Goal: Task Accomplishment & Management: Complete application form

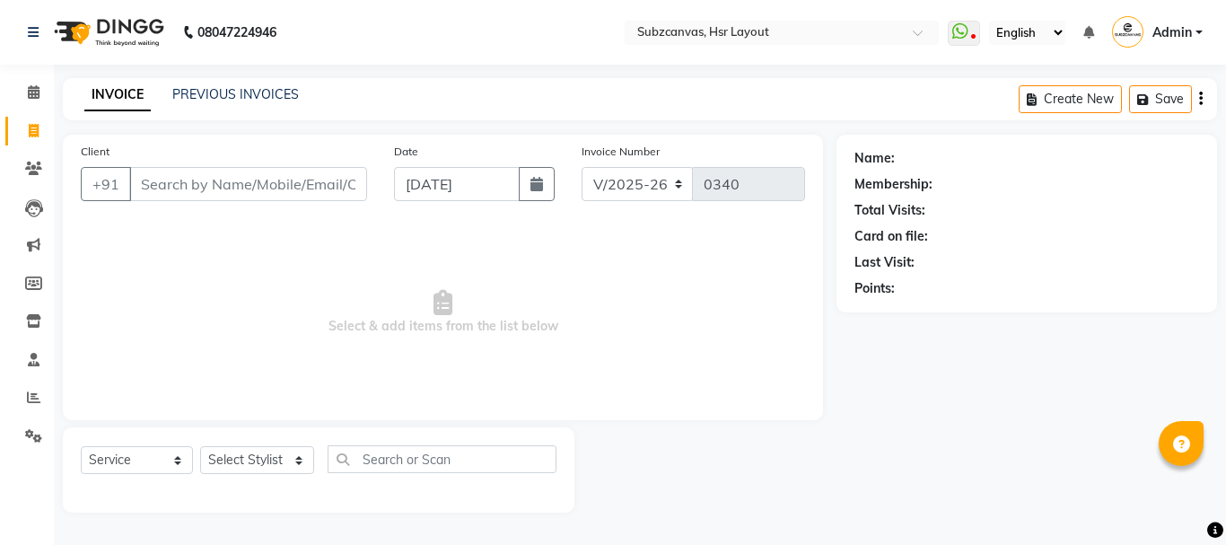
select select "4894"
select select "service"
click at [297, 457] on select "Select Stylist [PERSON_NAME] [PERSON_NAME] [PERSON_NAME] [PERSON_NAME] [PERSON_…" at bounding box center [257, 460] width 114 height 28
select select "80341"
click at [200, 446] on select "Select Stylist [PERSON_NAME] [PERSON_NAME] [PERSON_NAME] [PERSON_NAME] [PERSON_…" at bounding box center [257, 460] width 114 height 28
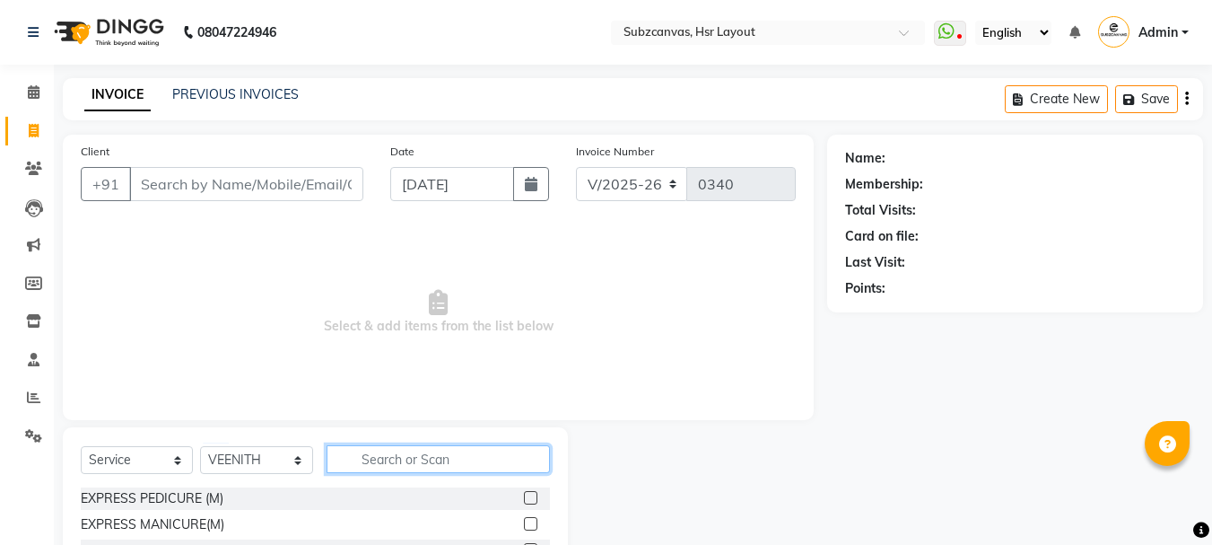
click at [399, 466] on input "text" at bounding box center [438, 459] width 223 height 28
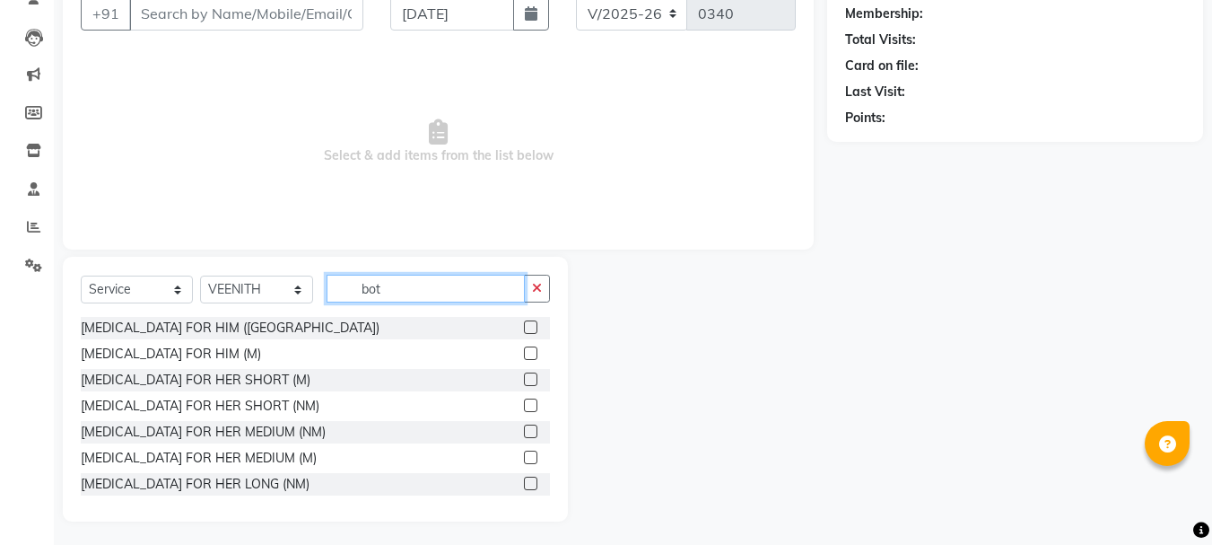
scroll to position [174, 0]
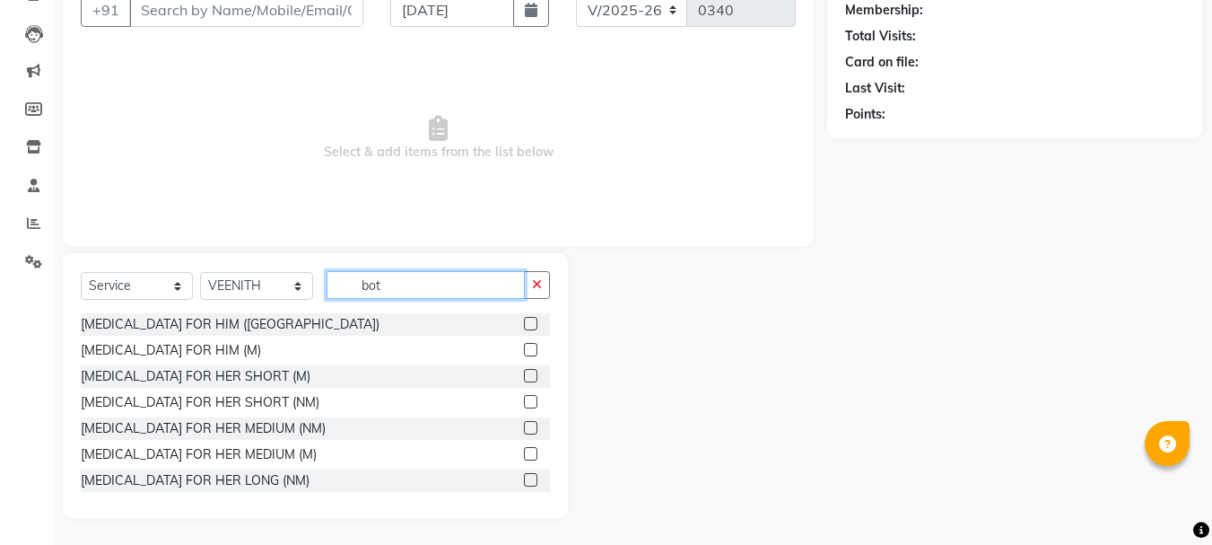
type input "bot"
click at [524, 425] on label at bounding box center [530, 427] width 13 height 13
click at [524, 425] on input "checkbox" at bounding box center [530, 429] width 12 height 12
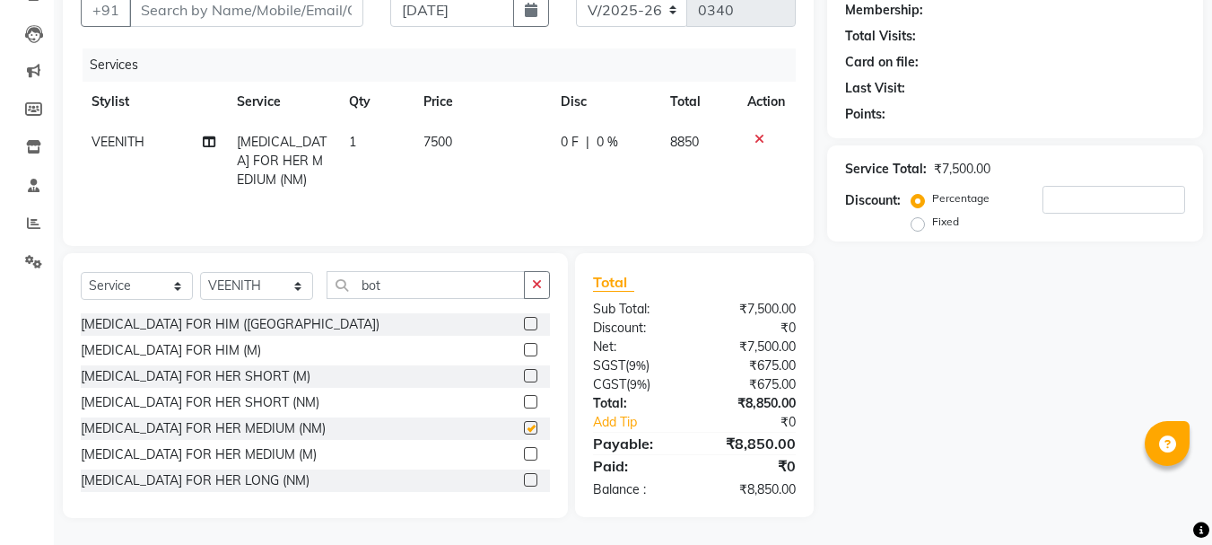
checkbox input "false"
click at [471, 145] on td "7500" at bounding box center [481, 161] width 137 height 78
select select "80341"
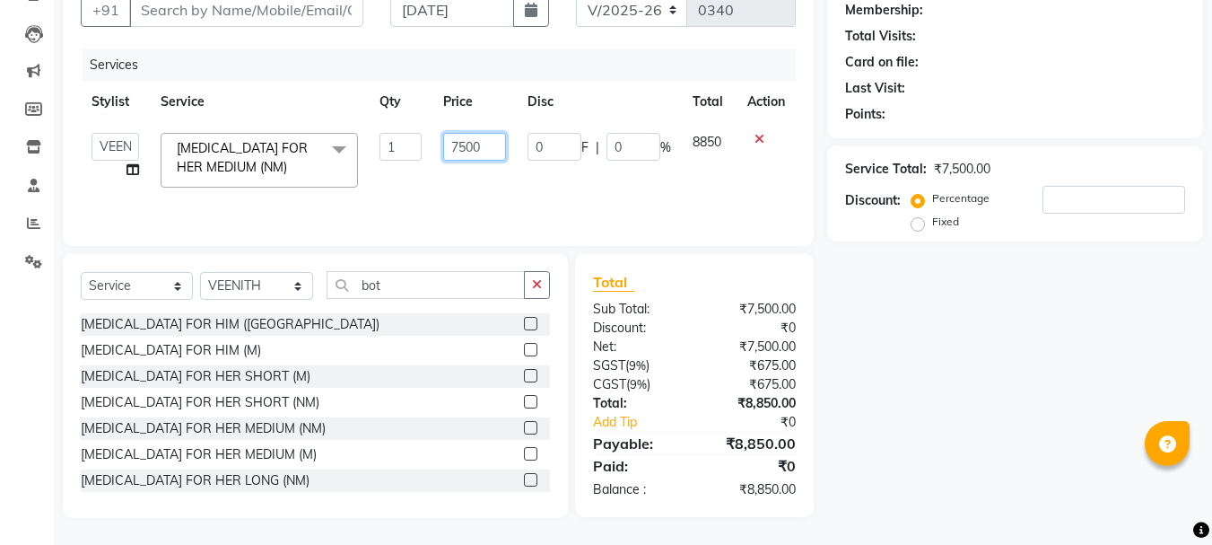
click at [495, 146] on input "7500" at bounding box center [474, 147] width 62 height 28
type input "7"
type input "8000"
click at [386, 290] on input "bot" at bounding box center [426, 285] width 198 height 28
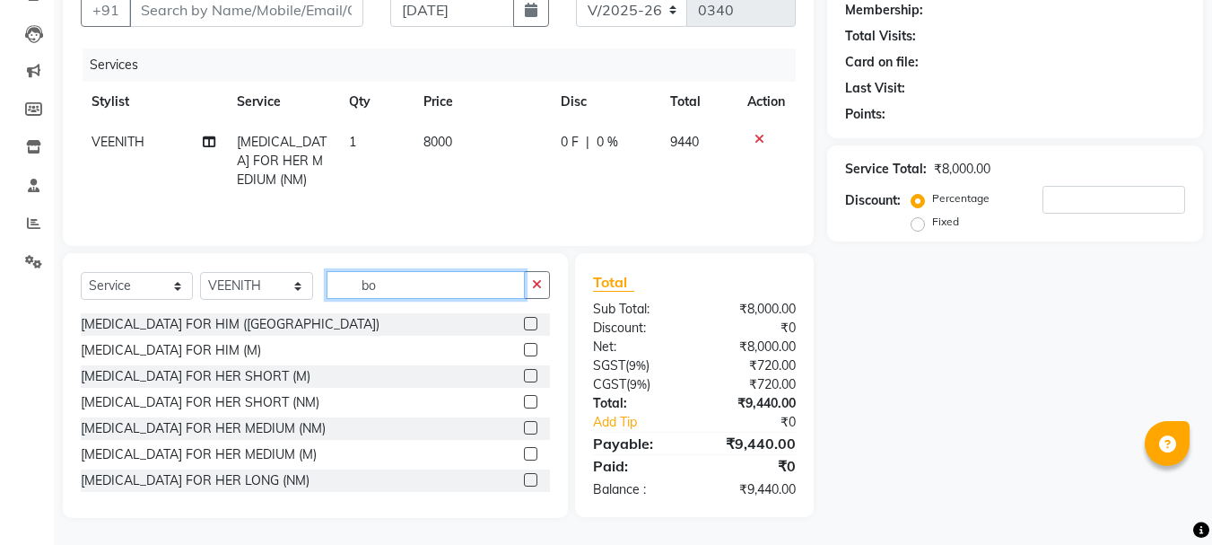
type input "b"
type input "high"
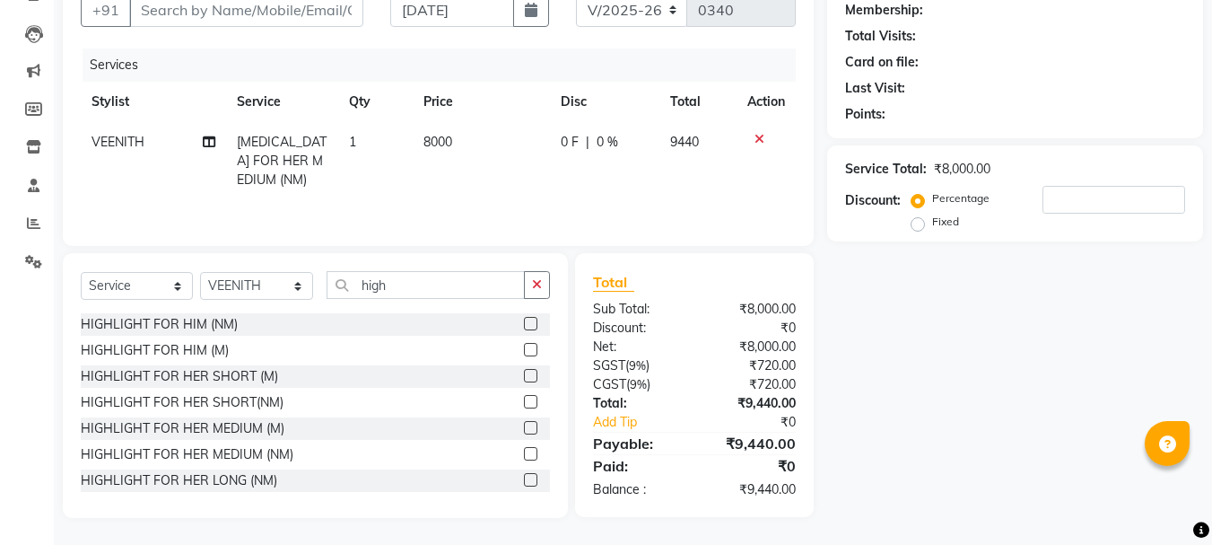
click at [524, 452] on label at bounding box center [530, 453] width 13 height 13
click at [524, 452] on input "checkbox" at bounding box center [530, 455] width 12 height 12
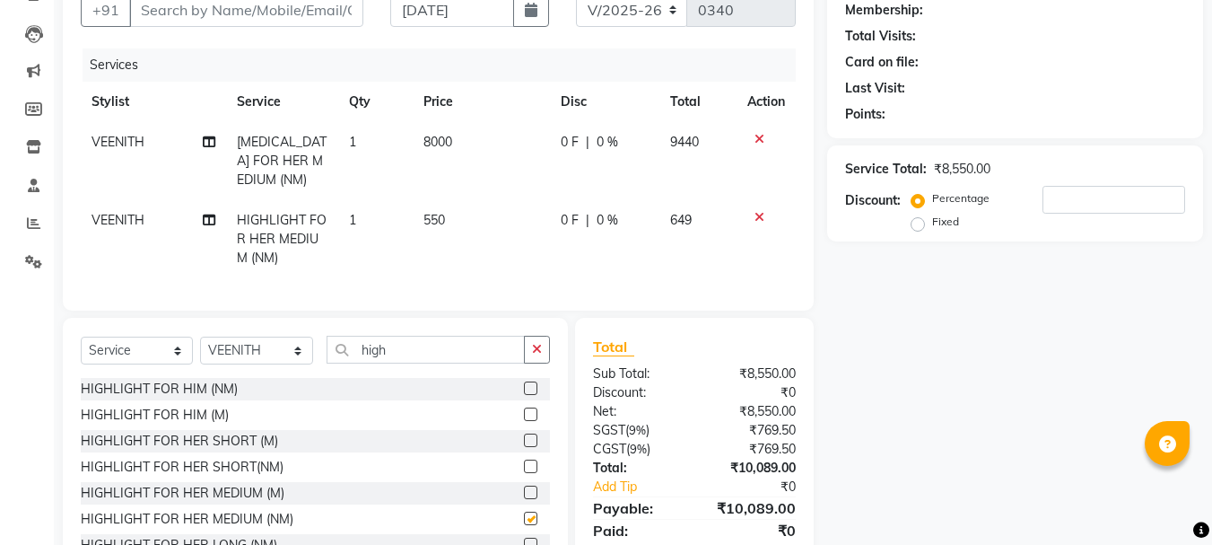
checkbox input "false"
click at [431, 363] on input "high" at bounding box center [426, 350] width 198 height 28
type input "h"
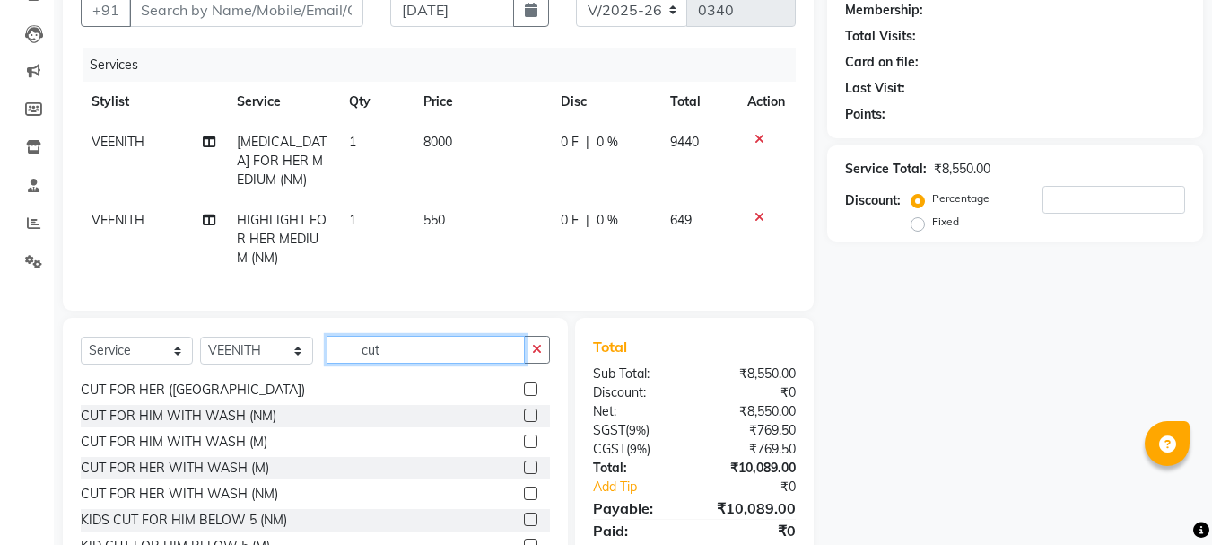
scroll to position [179, 0]
type input "cut"
click at [524, 502] on label at bounding box center [530, 494] width 13 height 13
click at [524, 502] on input "checkbox" at bounding box center [530, 496] width 12 height 12
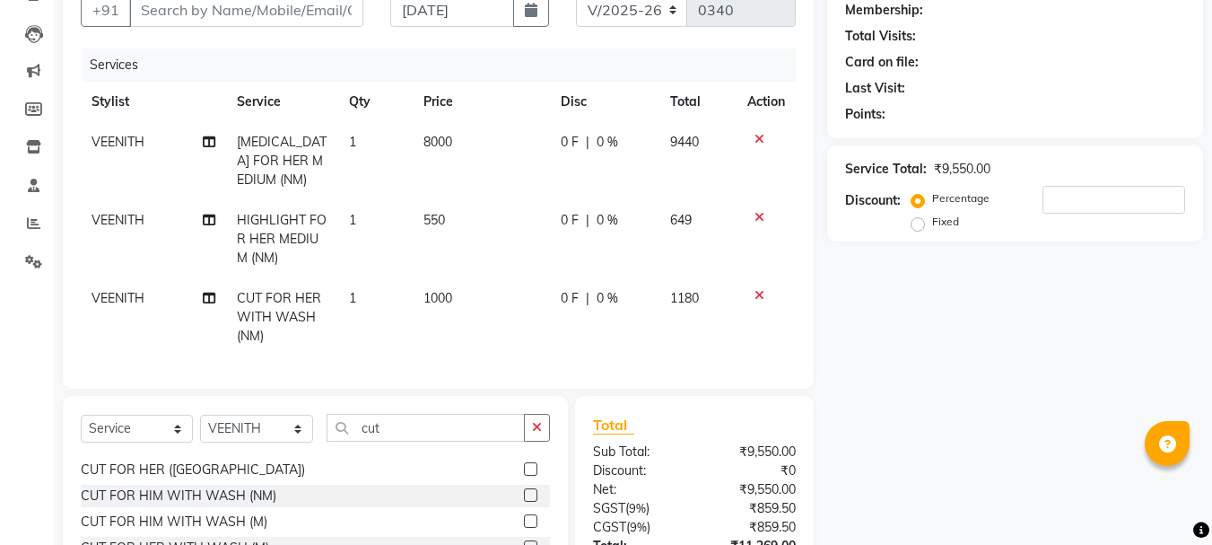
checkbox input "false"
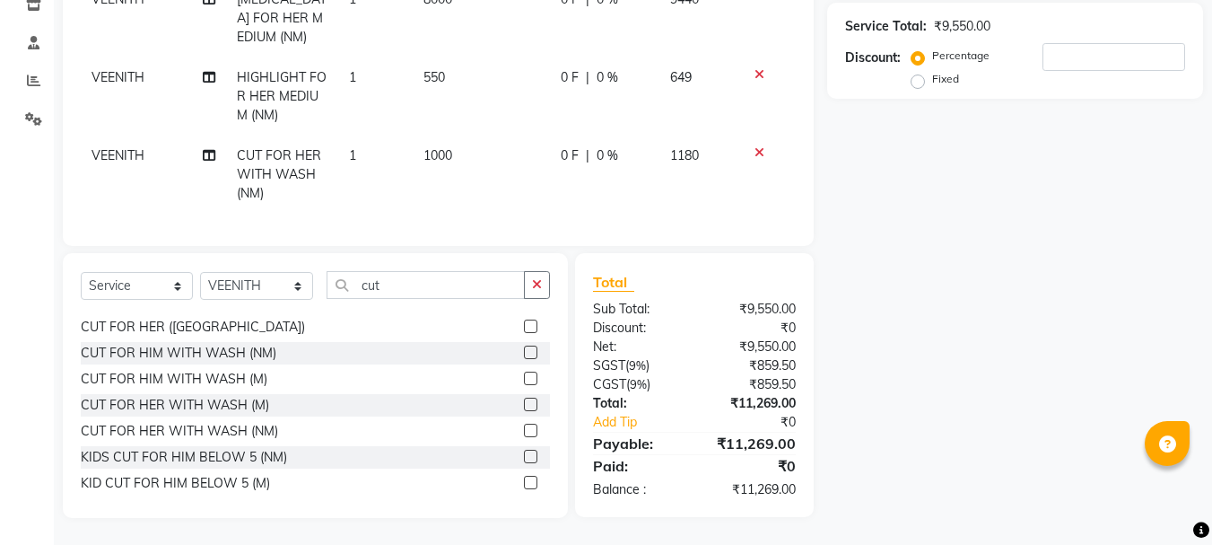
scroll to position [330, 0]
click at [349, 69] on span "1" at bounding box center [352, 77] width 7 height 16
select select "80341"
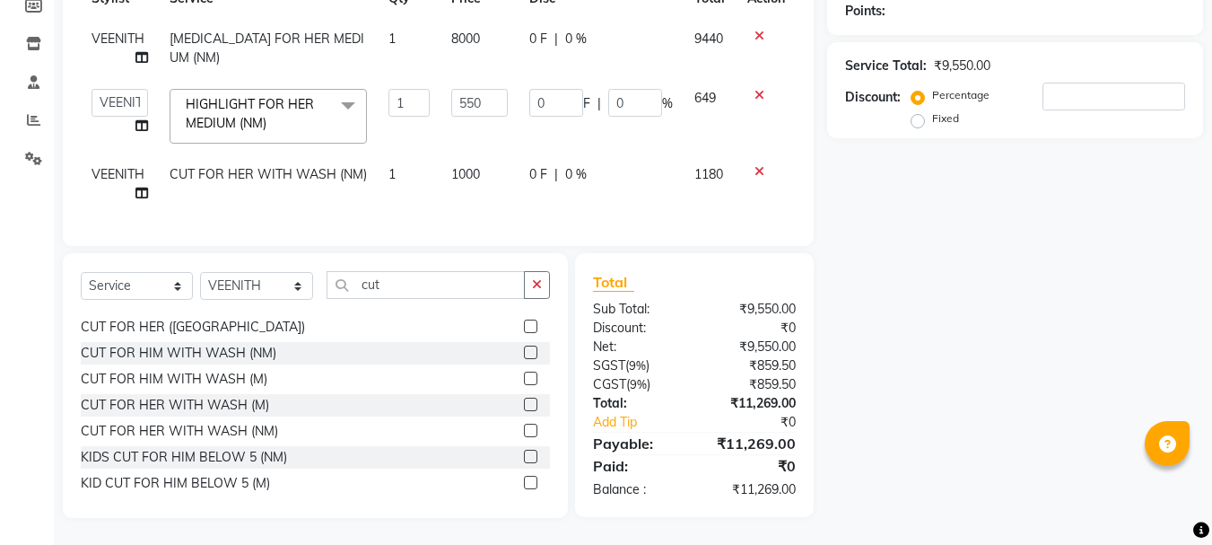
scroll to position [291, 0]
click at [409, 91] on input "1" at bounding box center [408, 103] width 41 height 28
type input "10"
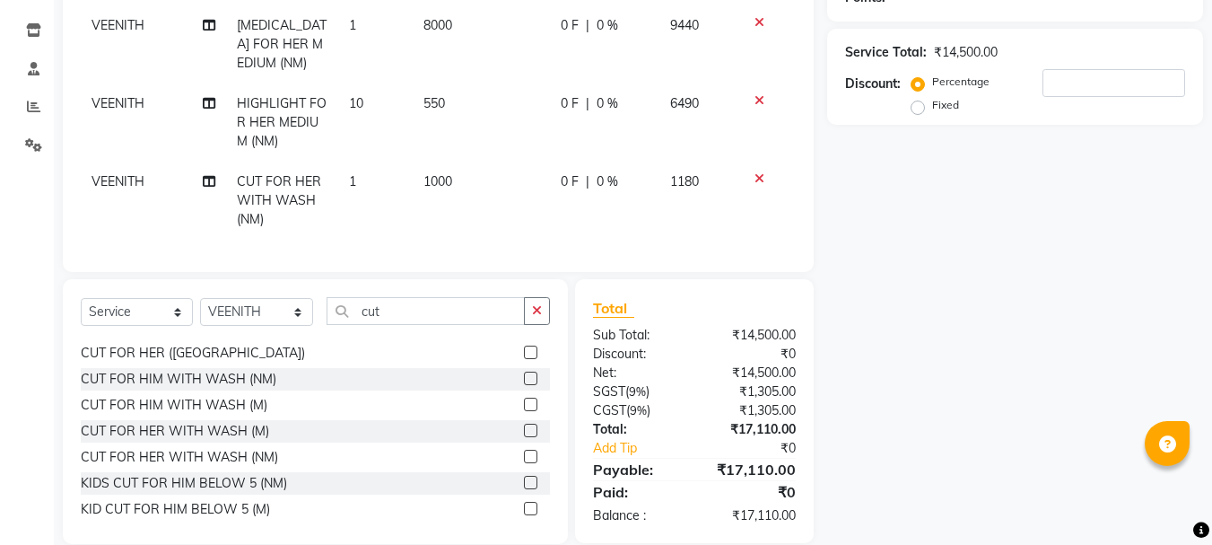
click at [615, 175] on td "0 F | 0 %" at bounding box center [604, 200] width 109 height 78
select select "80341"
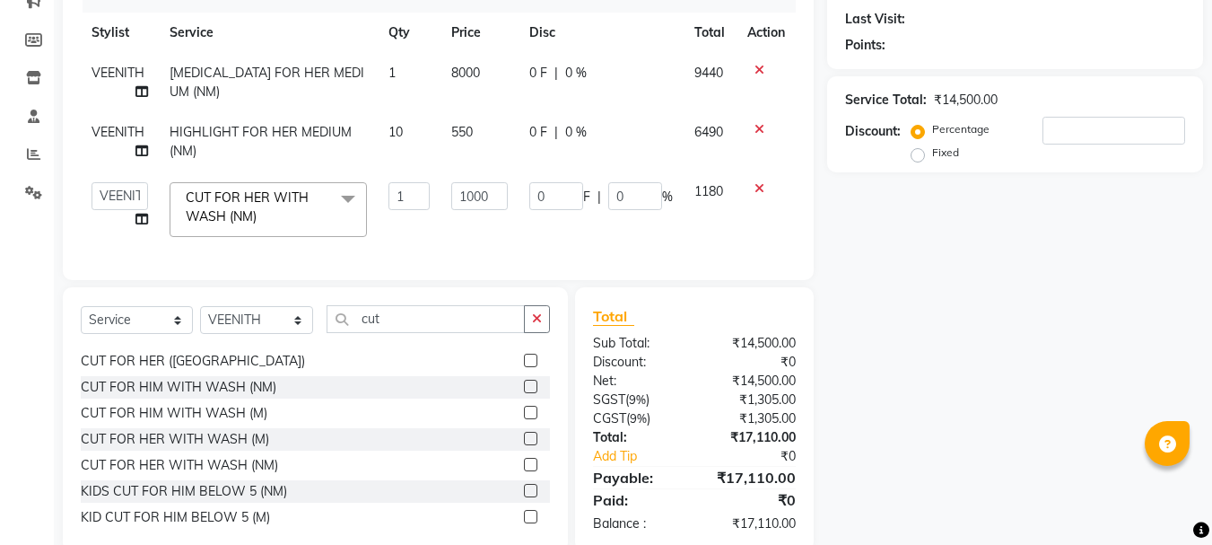
scroll to position [201, 0]
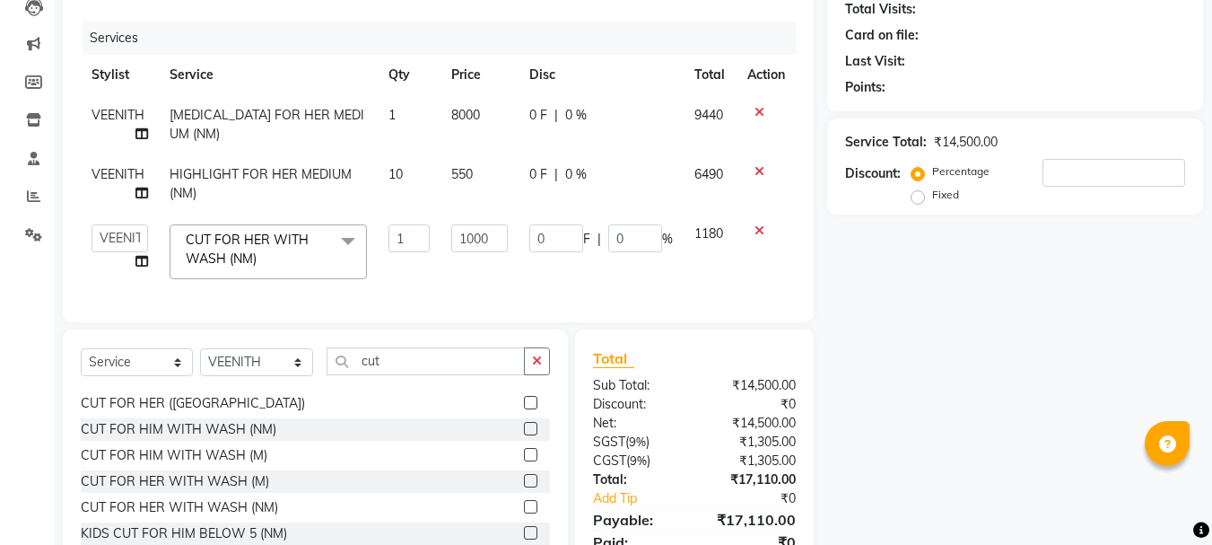
click at [482, 185] on td "550" at bounding box center [479, 183] width 79 height 59
select select "80341"
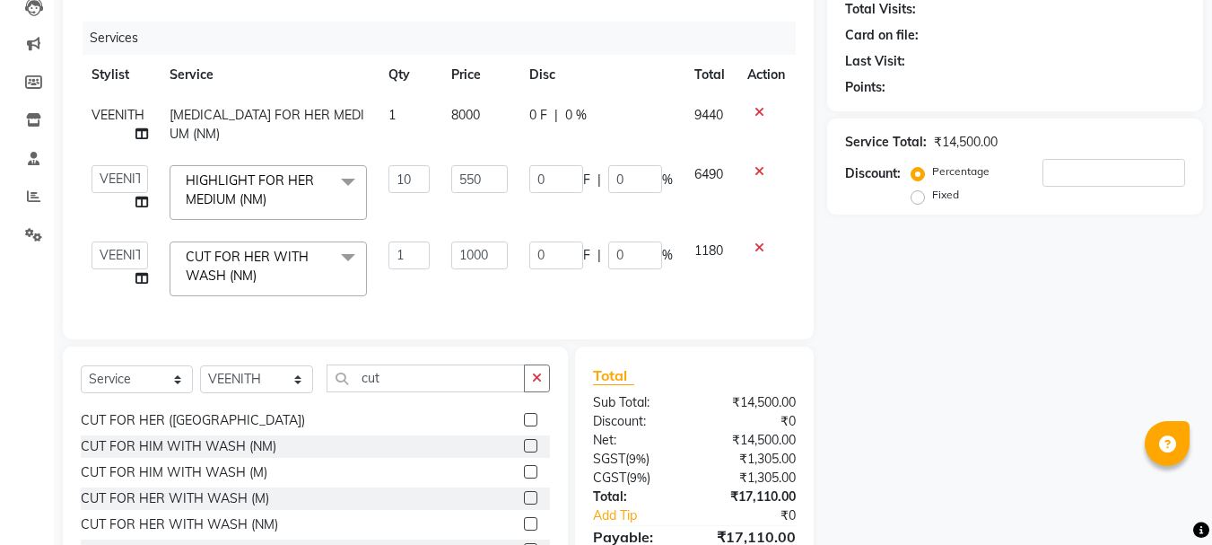
click at [492, 202] on td "550" at bounding box center [479, 192] width 79 height 76
click at [485, 183] on input "550" at bounding box center [479, 179] width 57 height 28
type input "5310"
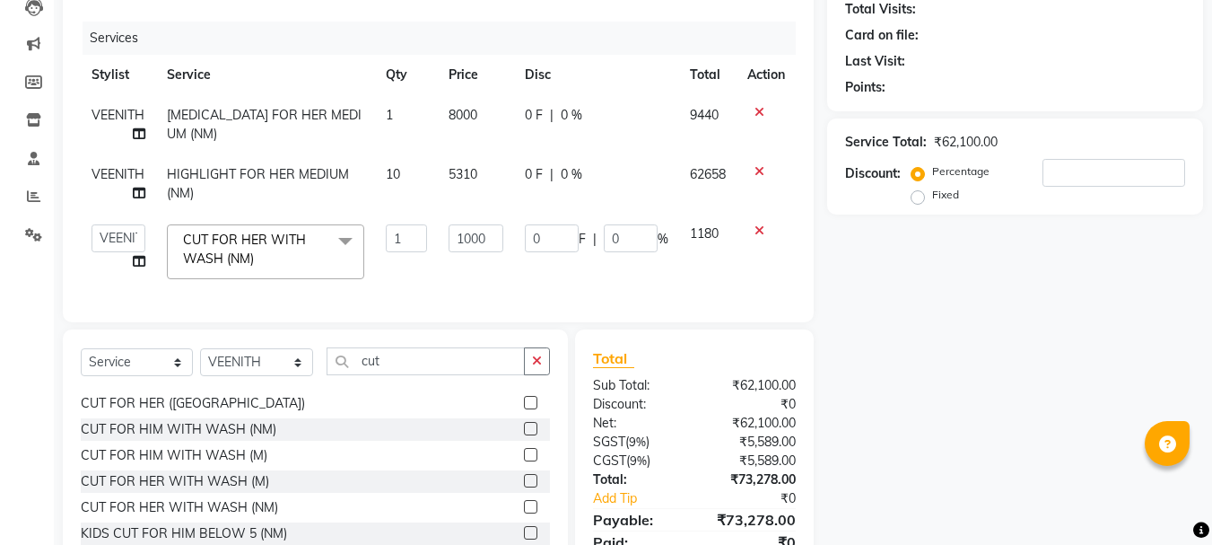
click at [615, 281] on td "0 F | 0 %" at bounding box center [596, 252] width 165 height 76
click at [478, 173] on td "5310" at bounding box center [476, 183] width 76 height 59
select select "80341"
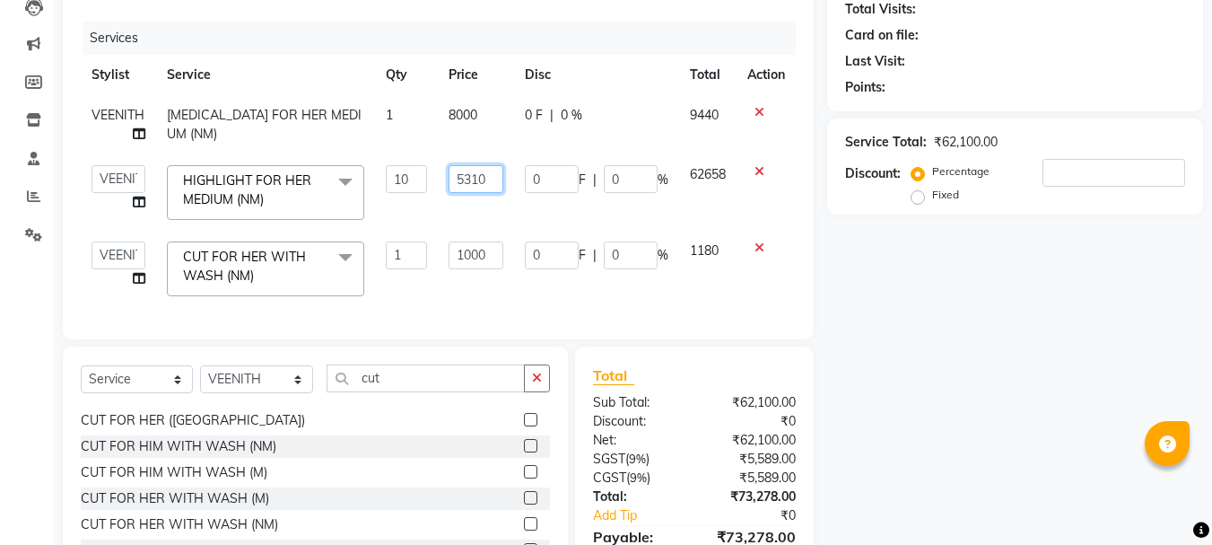
click at [494, 179] on input "5310" at bounding box center [476, 179] width 55 height 28
type input "531"
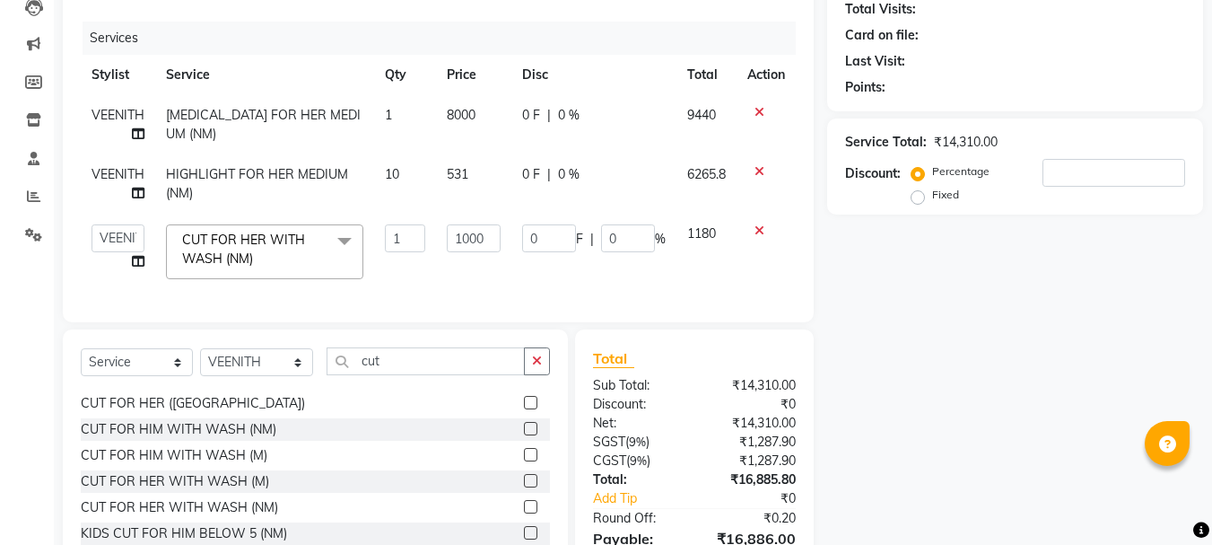
click at [581, 216] on tbody "VEENITH [MEDICAL_DATA] FOR HER MEDIUM (NM) 1 8000 0 F | 0 % 9440 VEENITH HIGHLI…" at bounding box center [438, 192] width 715 height 195
click at [399, 173] on span "10" at bounding box center [392, 174] width 14 height 16
select select "80341"
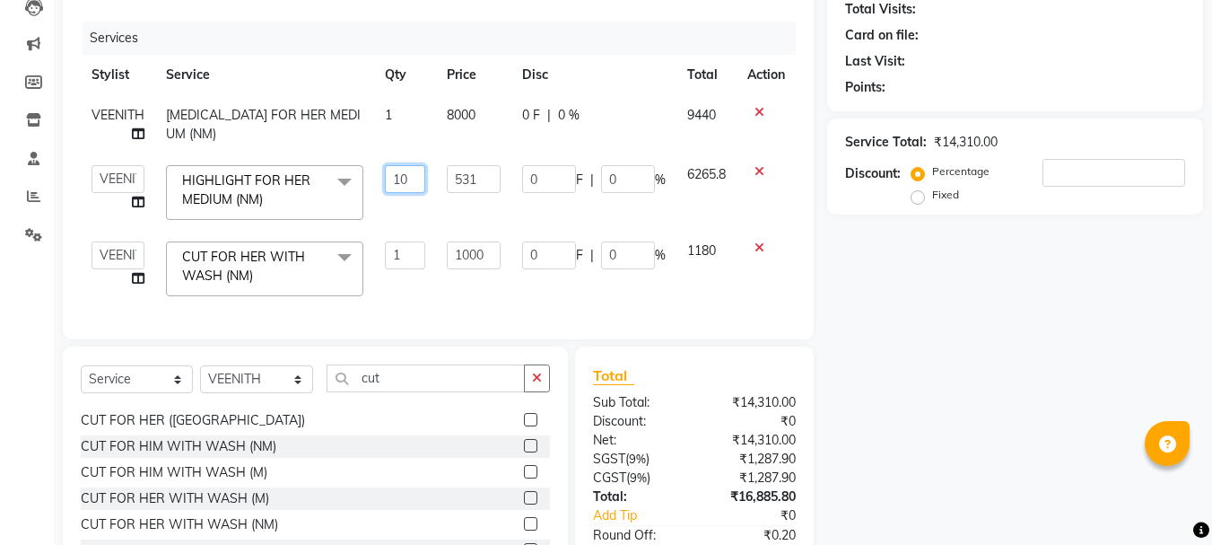
click at [413, 179] on input "10" at bounding box center [405, 179] width 40 height 28
type input "1"
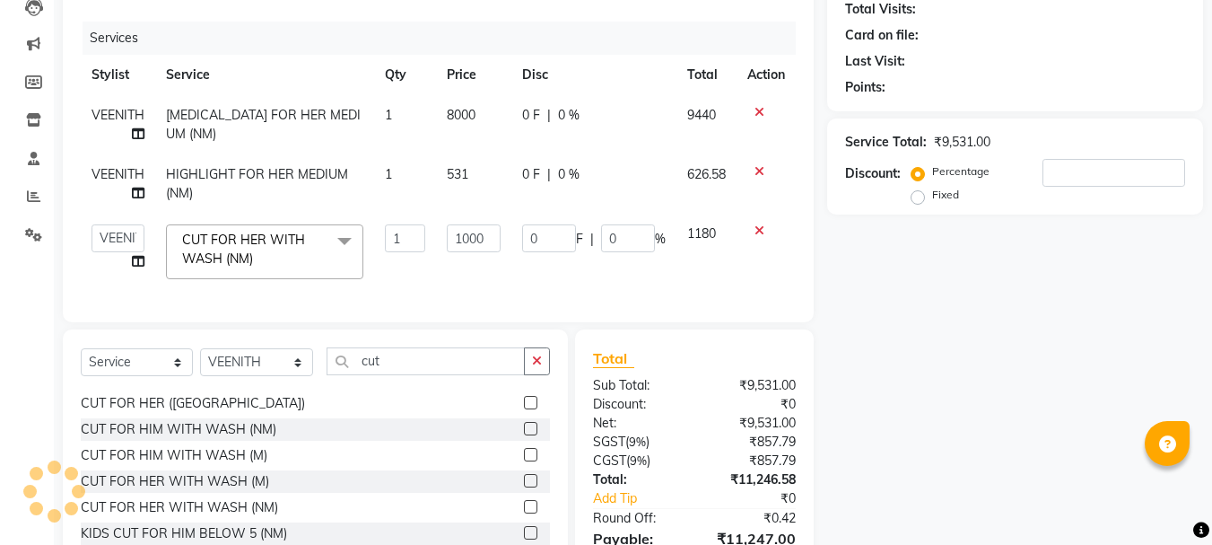
click at [477, 172] on td "531" at bounding box center [473, 183] width 75 height 59
select select "80341"
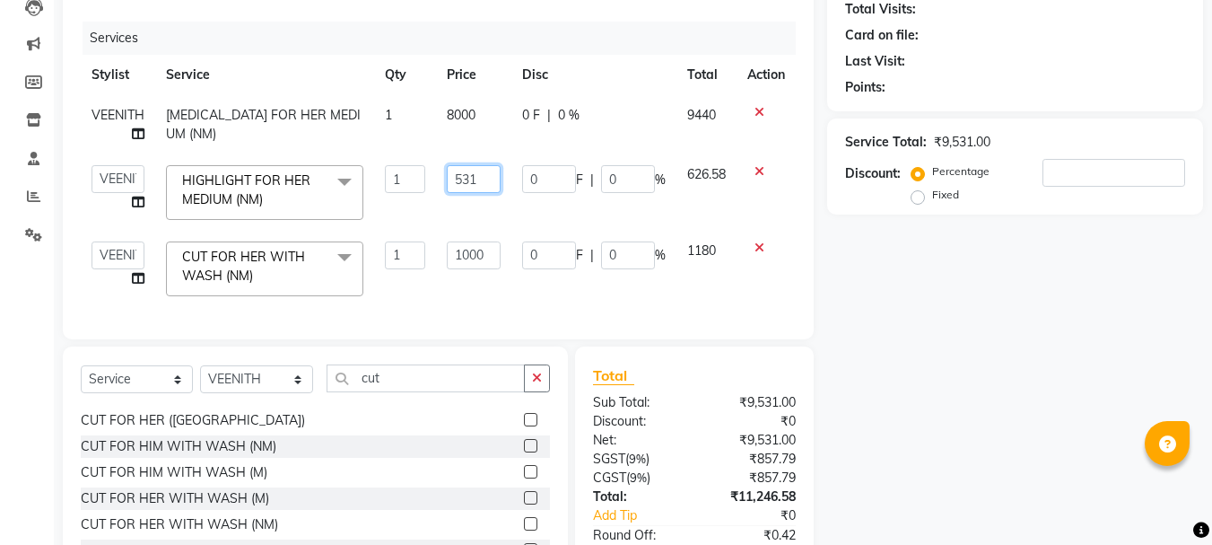
click at [487, 175] on input "531" at bounding box center [474, 179] width 54 height 28
type input "5310"
click at [542, 287] on td "0 F | 0 %" at bounding box center [593, 269] width 165 height 76
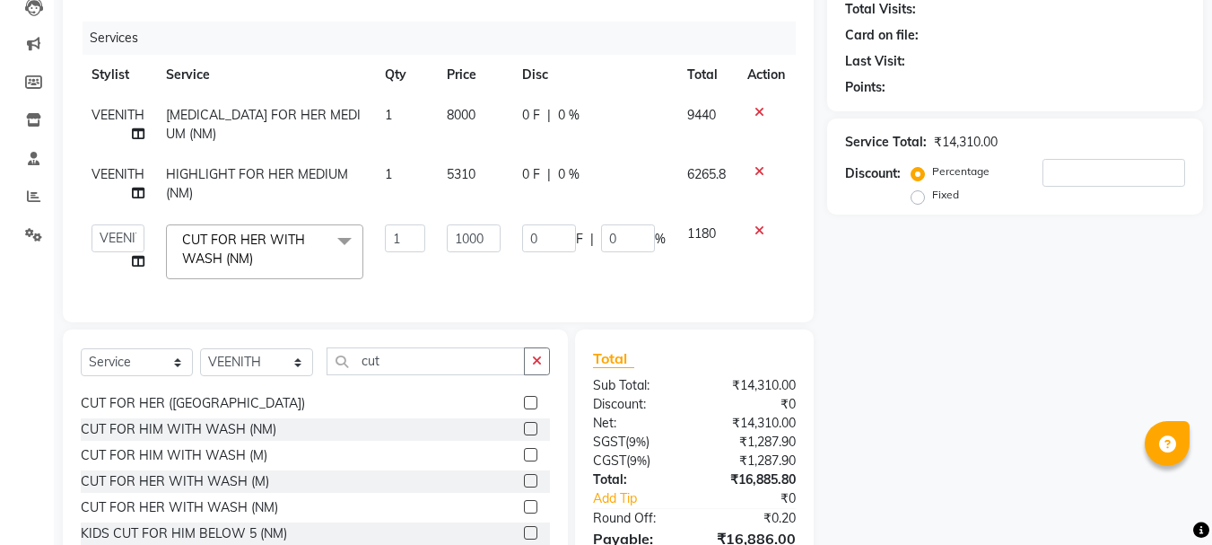
click at [489, 179] on td "5310" at bounding box center [473, 183] width 75 height 59
select select "80341"
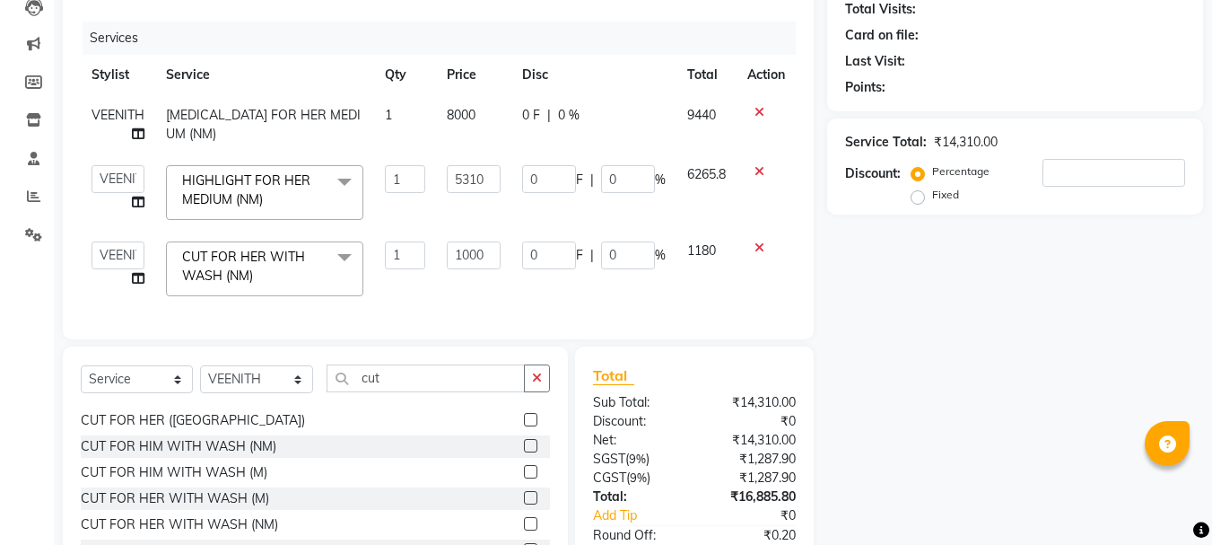
click at [572, 297] on td "0 F | 0 %" at bounding box center [593, 269] width 165 height 76
drag, startPoint x: 586, startPoint y: 272, endPoint x: 596, endPoint y: 272, distance: 9.9
click at [596, 272] on td "0 F | 0 %" at bounding box center [593, 269] width 165 height 76
click at [491, 173] on input "5310" at bounding box center [474, 179] width 54 height 28
type input "5"
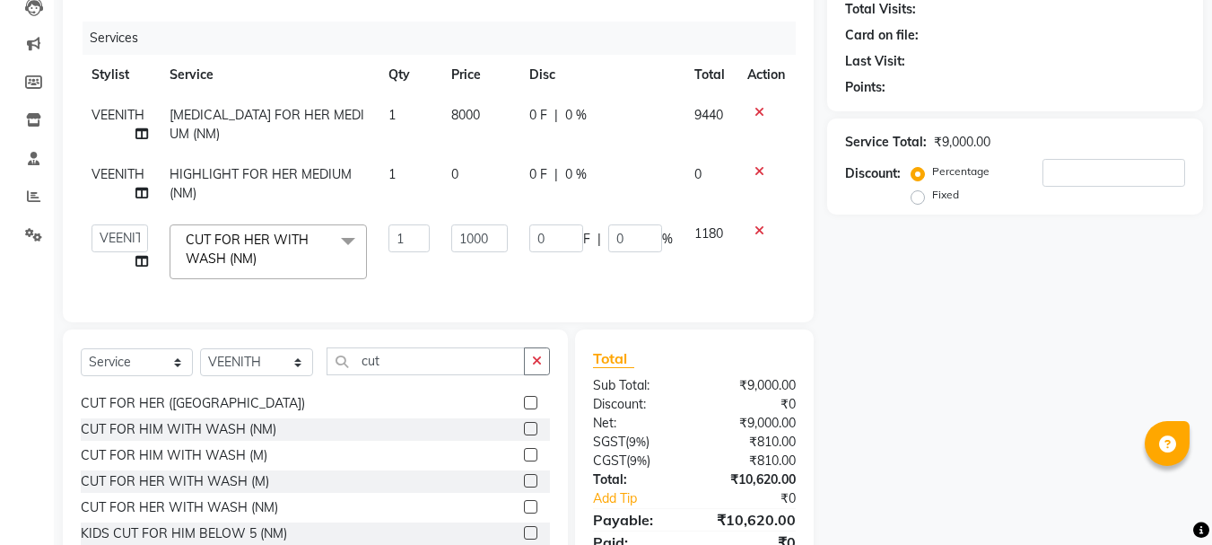
click at [763, 245] on td at bounding box center [766, 252] width 59 height 76
click at [763, 228] on div at bounding box center [766, 230] width 38 height 13
click at [758, 230] on icon at bounding box center [759, 230] width 10 height 13
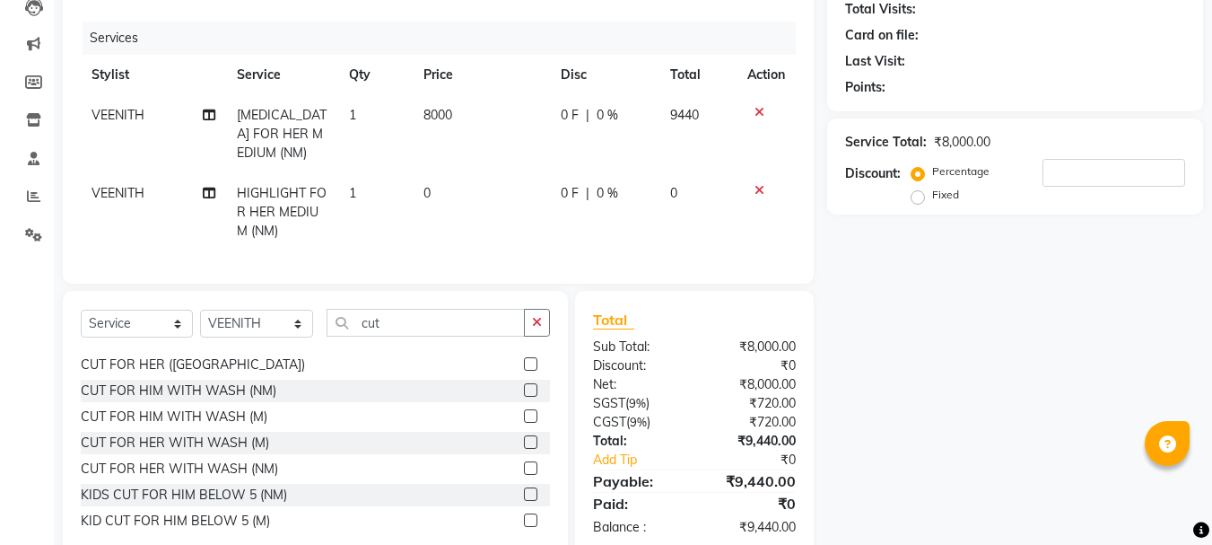
click at [459, 193] on td "0" at bounding box center [481, 212] width 137 height 78
select select "80341"
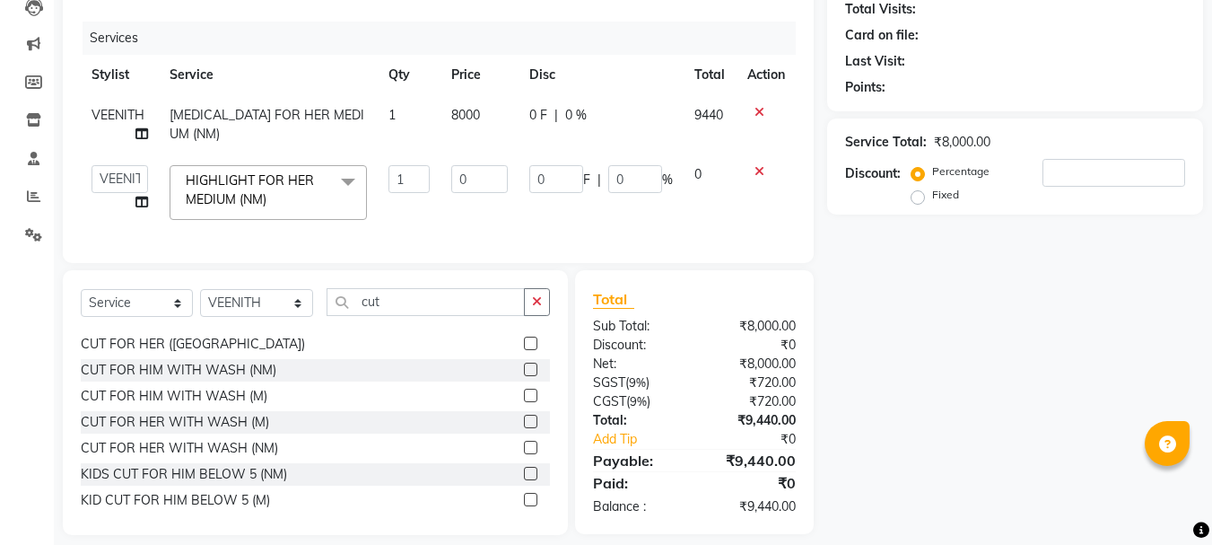
click at [511, 179] on td "0" at bounding box center [479, 192] width 79 height 76
click at [483, 181] on input "0" at bounding box center [479, 179] width 57 height 28
type input "4000"
click at [499, 210] on td "4000" at bounding box center [479, 192] width 79 height 76
select select "80341"
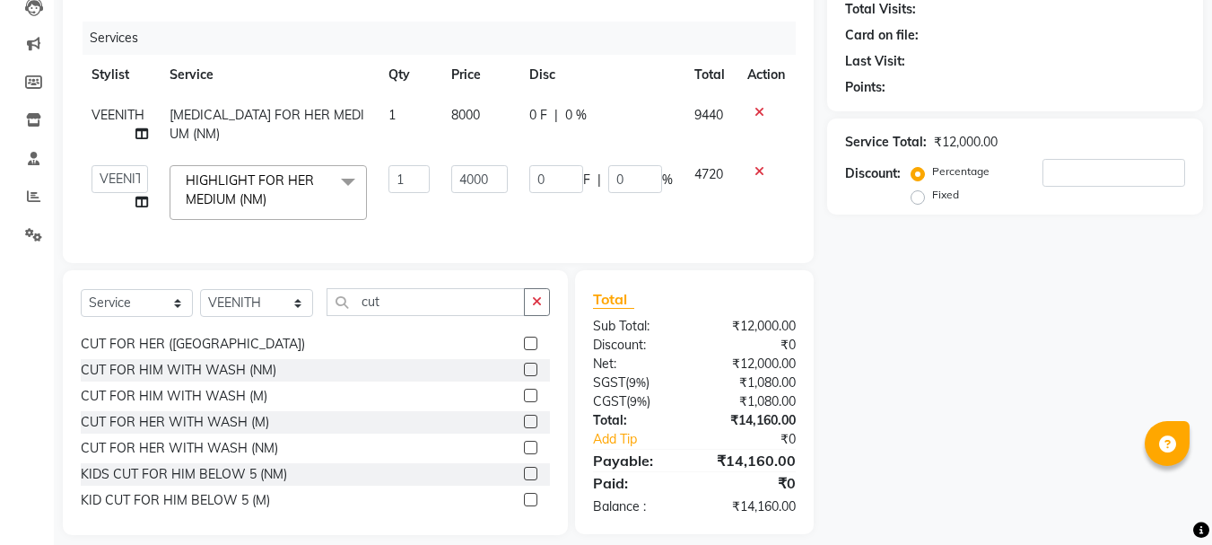
click at [493, 117] on td "8000" at bounding box center [479, 124] width 79 height 59
select select "80341"
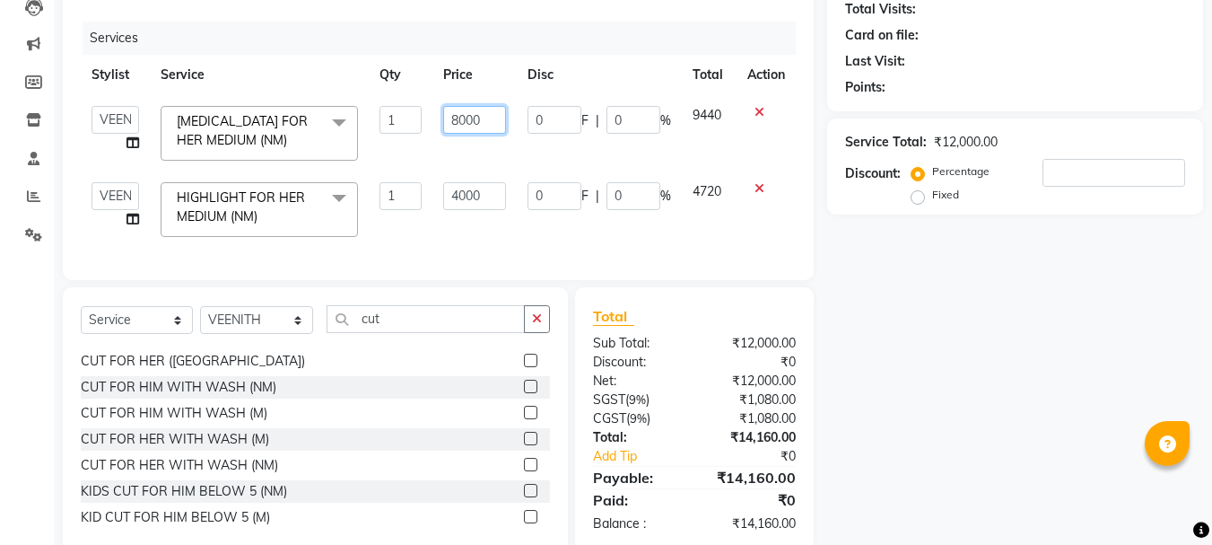
click at [493, 117] on input "8000" at bounding box center [474, 120] width 62 height 28
type input "8"
type input "7000"
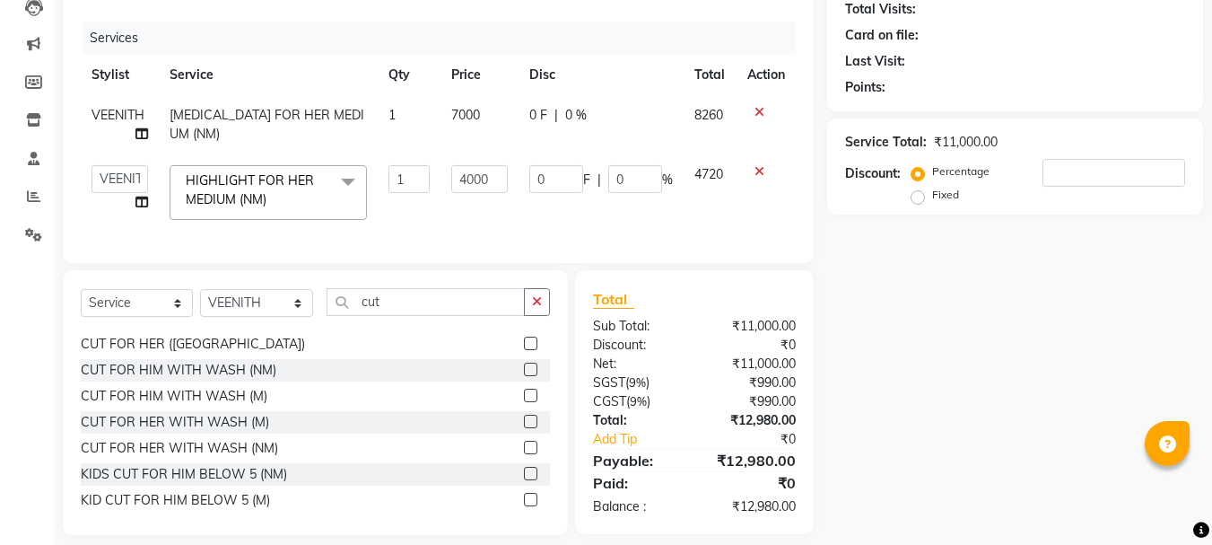
click at [553, 146] on td "0 F | 0 %" at bounding box center [601, 124] width 165 height 59
select select "80341"
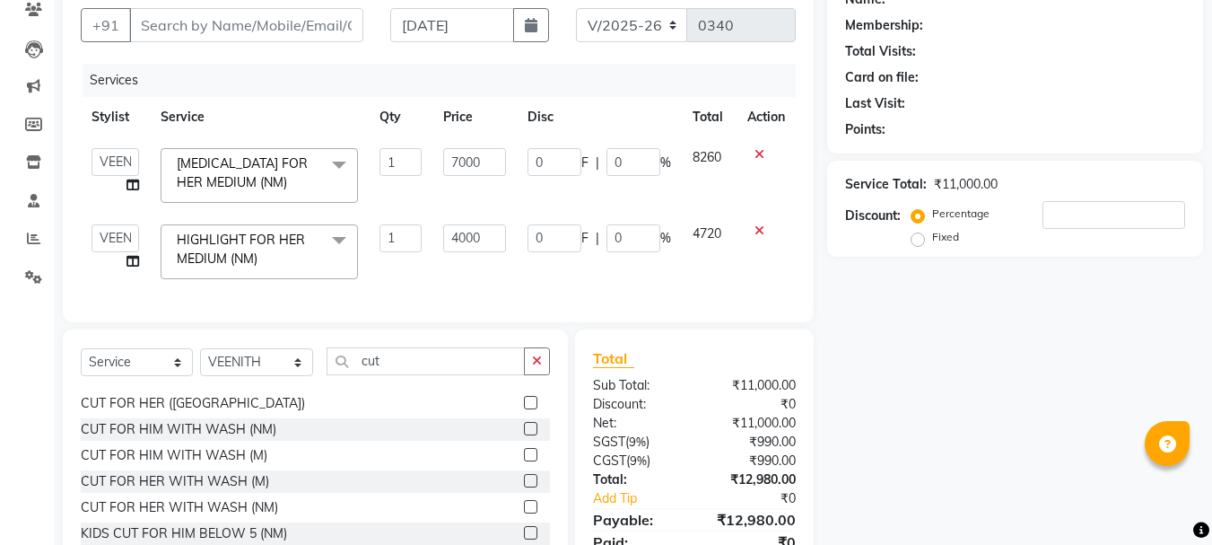
scroll to position [69, 0]
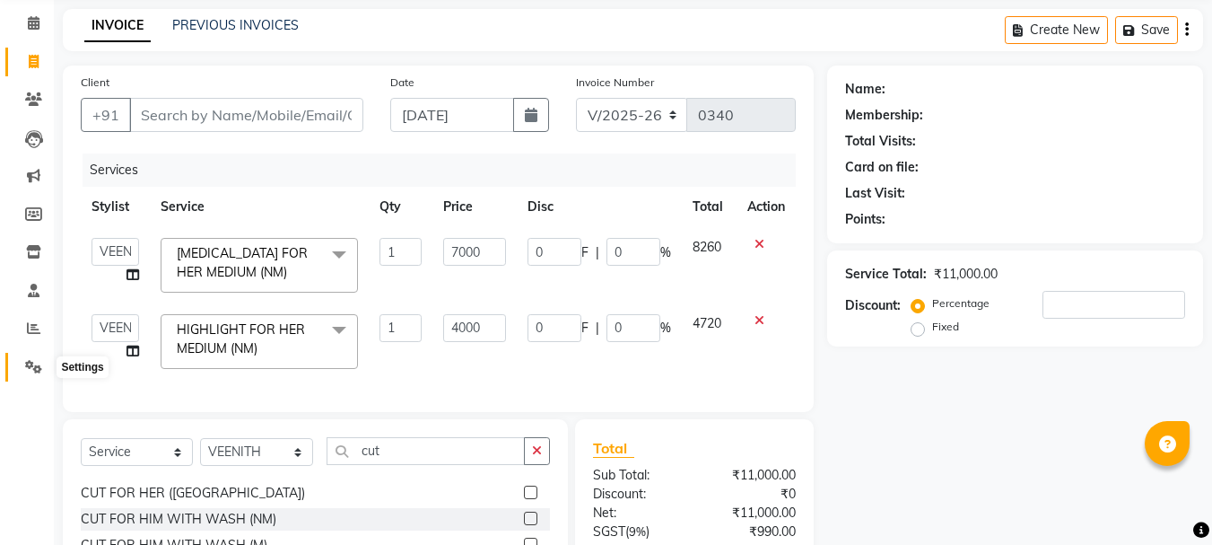
click at [39, 368] on icon at bounding box center [33, 366] width 17 height 13
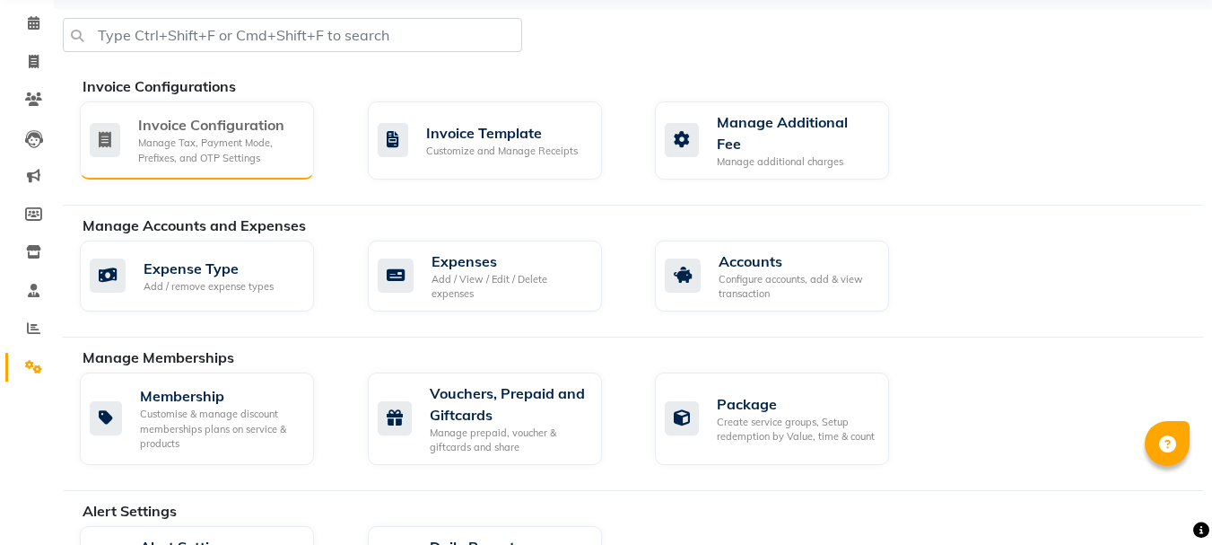
click at [172, 149] on div "Manage Tax, Payment Mode, Prefixes, and OTP Settings" at bounding box center [218, 150] width 161 height 30
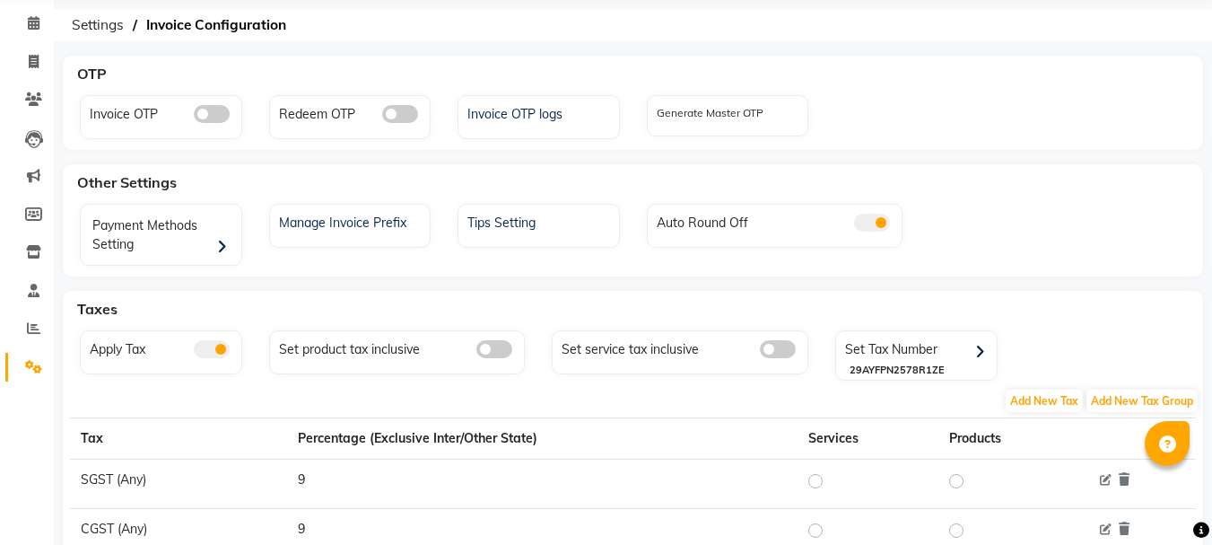
click at [222, 348] on span at bounding box center [212, 349] width 36 height 18
click at [194, 352] on input "checkbox" at bounding box center [194, 352] width 0 height 0
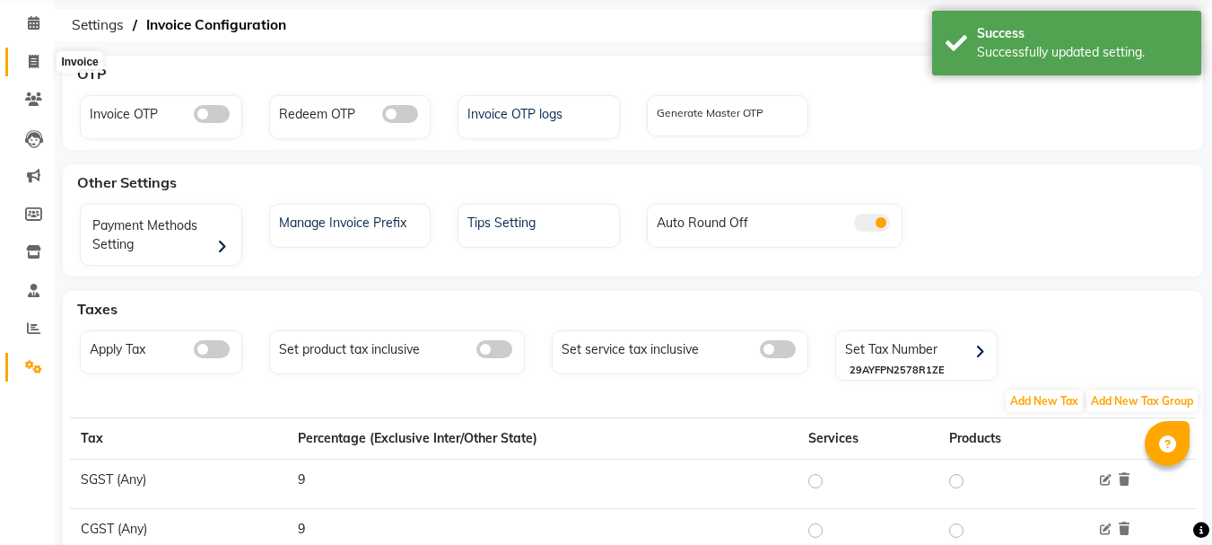
click at [31, 64] on icon at bounding box center [34, 61] width 10 height 13
select select "service"
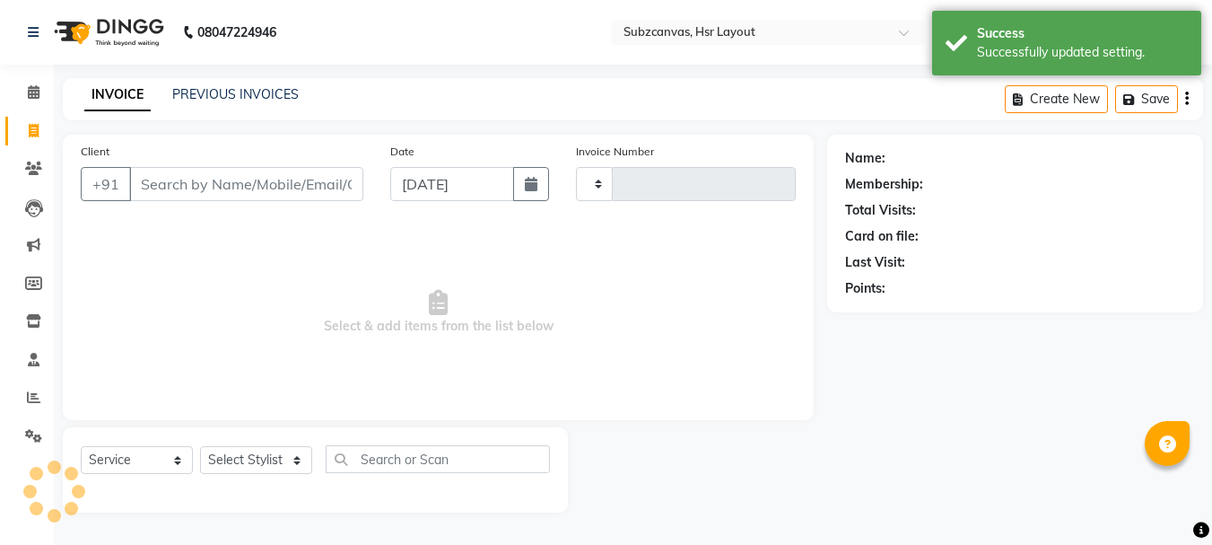
type input "0340"
select select "4894"
click at [246, 184] on input "Client" at bounding box center [248, 184] width 238 height 34
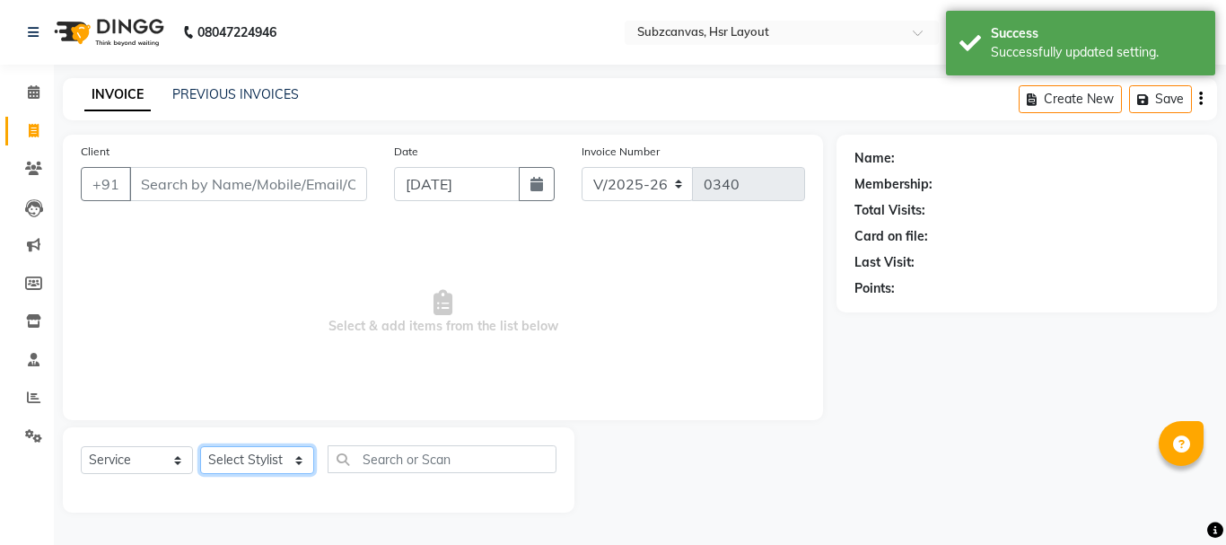
click at [292, 450] on select "Select Stylist [PERSON_NAME] [PERSON_NAME] [PERSON_NAME] [PERSON_NAME] [PERSON_…" at bounding box center [257, 460] width 114 height 28
select select "80341"
click at [200, 446] on select "Select Stylist [PERSON_NAME] [PERSON_NAME] [PERSON_NAME] [PERSON_NAME] [PERSON_…" at bounding box center [257, 460] width 114 height 28
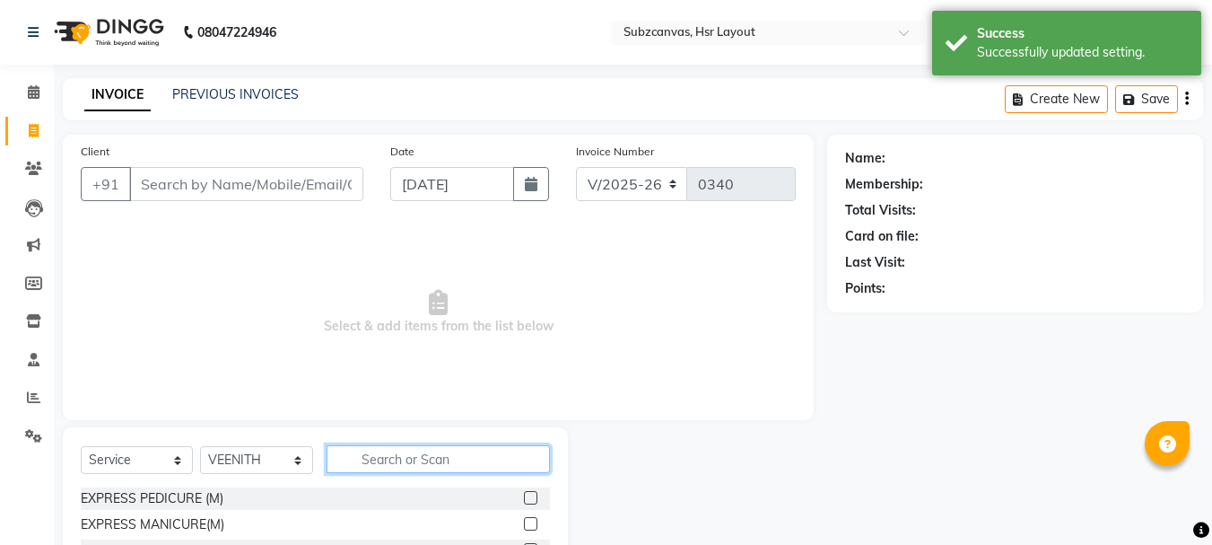
click at [353, 452] on input "text" at bounding box center [438, 459] width 223 height 28
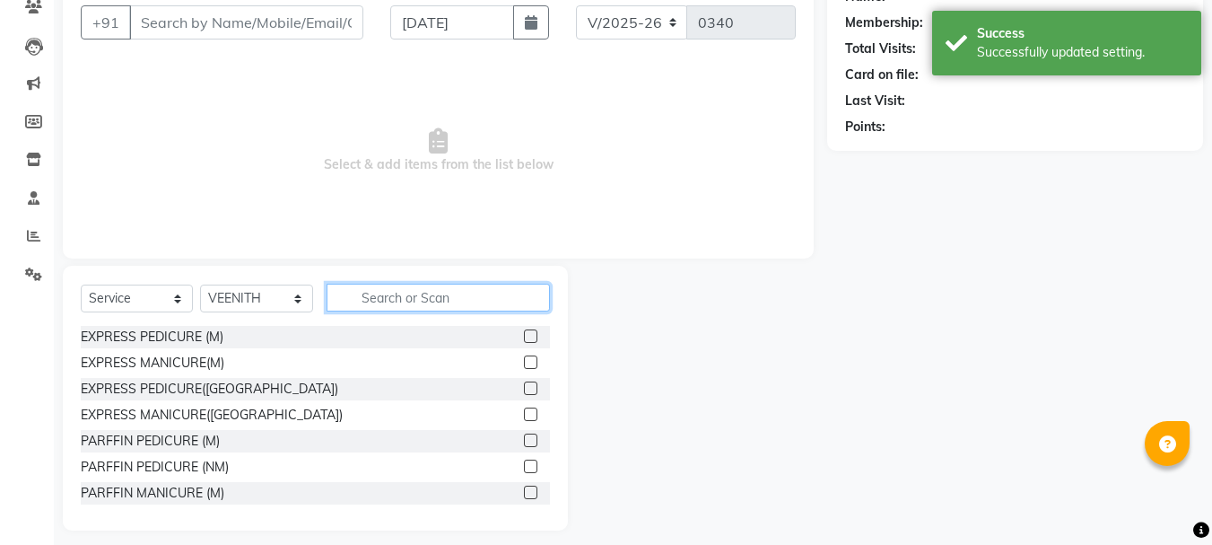
scroll to position [174, 0]
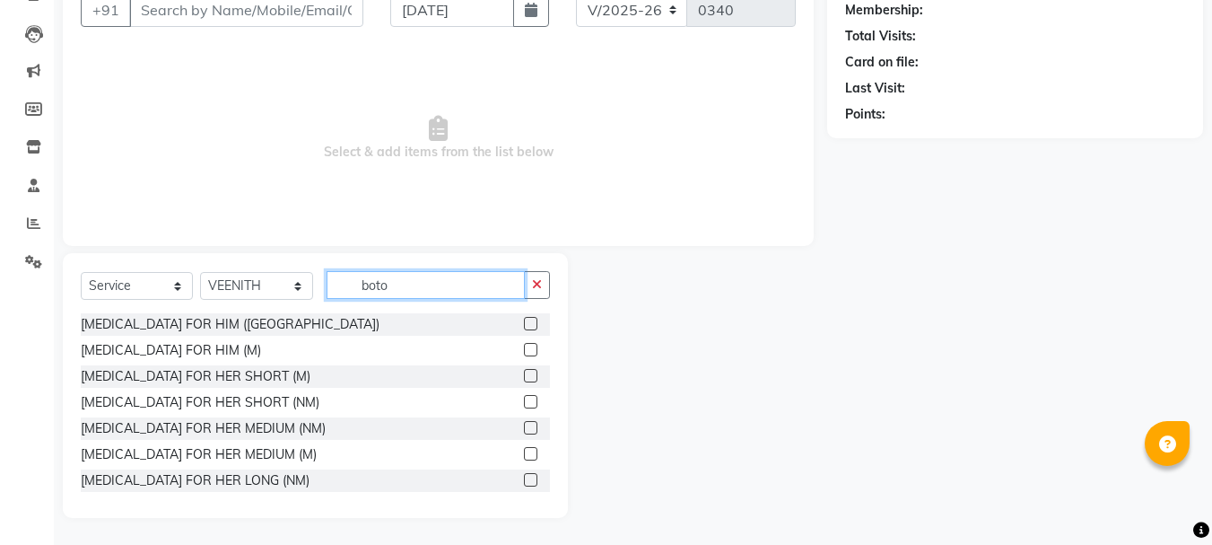
type input "boto"
click at [524, 429] on label at bounding box center [530, 427] width 13 height 13
click at [524, 429] on input "checkbox" at bounding box center [530, 429] width 12 height 12
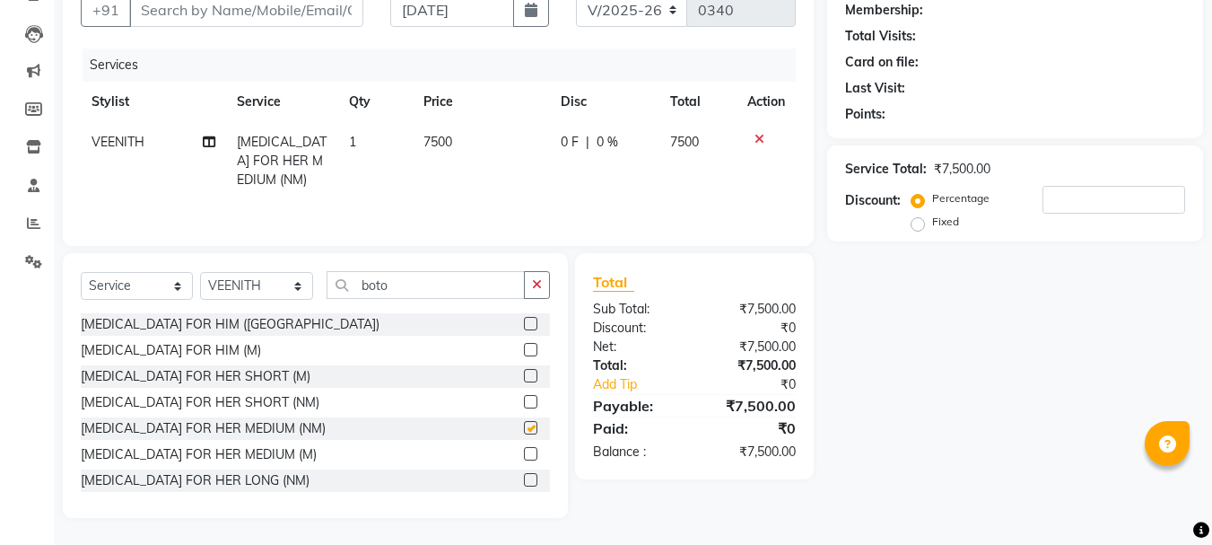
checkbox input "false"
click at [410, 279] on input "boto" at bounding box center [426, 285] width 198 height 28
type input "b"
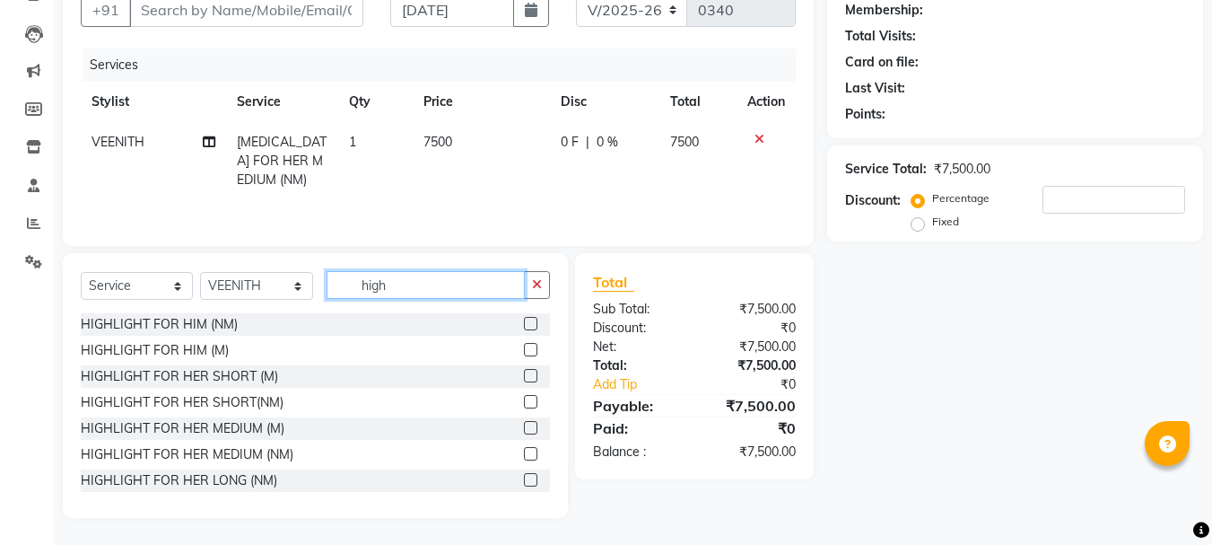
type input "high"
click at [524, 423] on label at bounding box center [530, 427] width 13 height 13
click at [524, 423] on input "checkbox" at bounding box center [530, 429] width 12 height 12
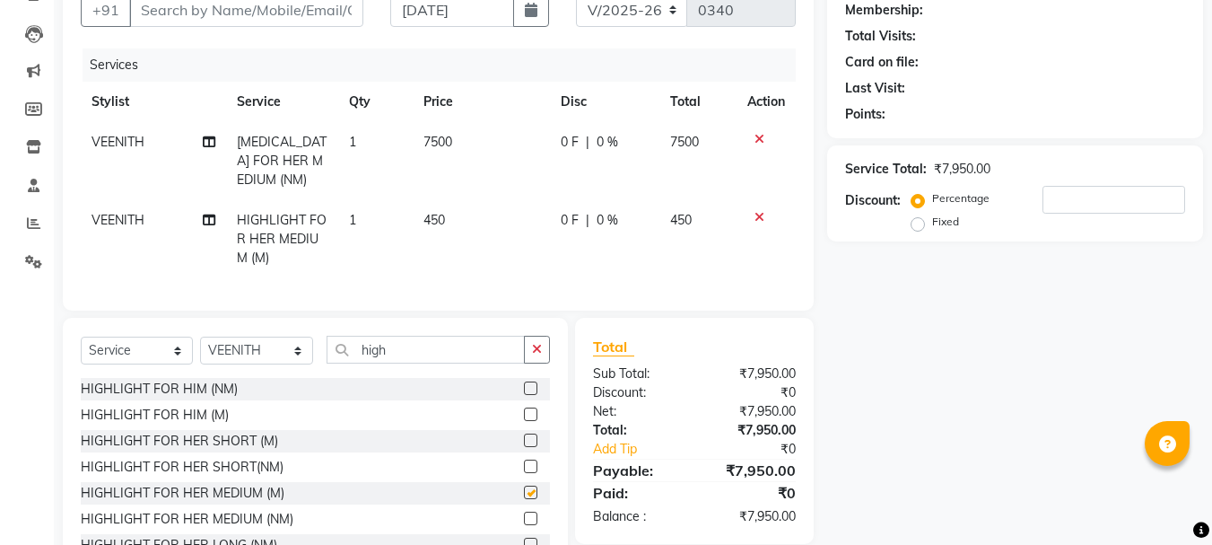
checkbox input "false"
click at [757, 214] on icon at bounding box center [759, 217] width 10 height 13
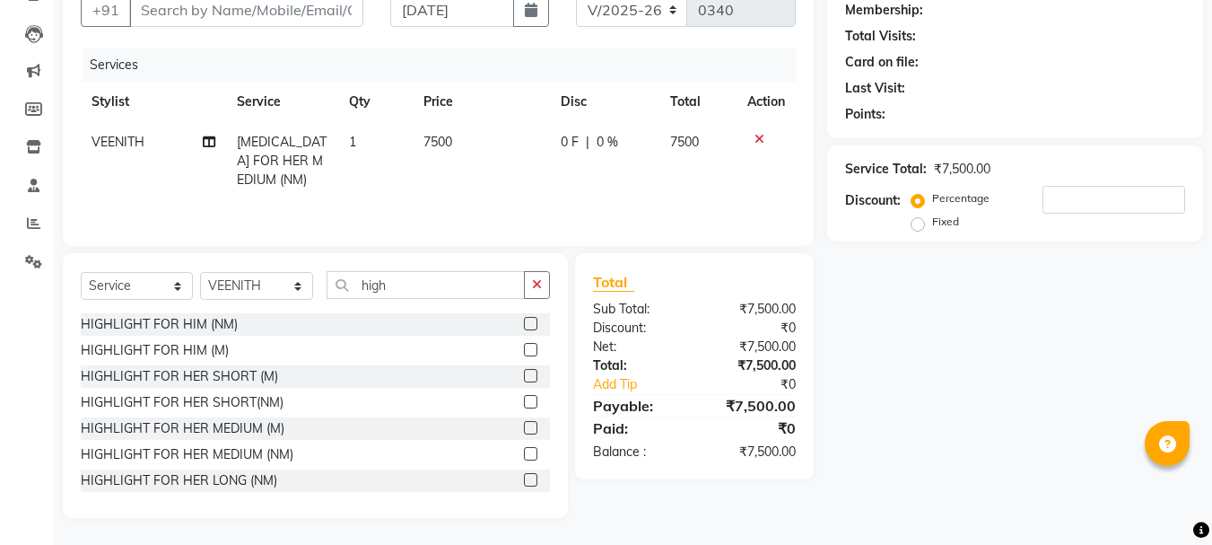
click at [524, 453] on label at bounding box center [530, 453] width 13 height 13
click at [524, 453] on input "checkbox" at bounding box center [530, 455] width 12 height 12
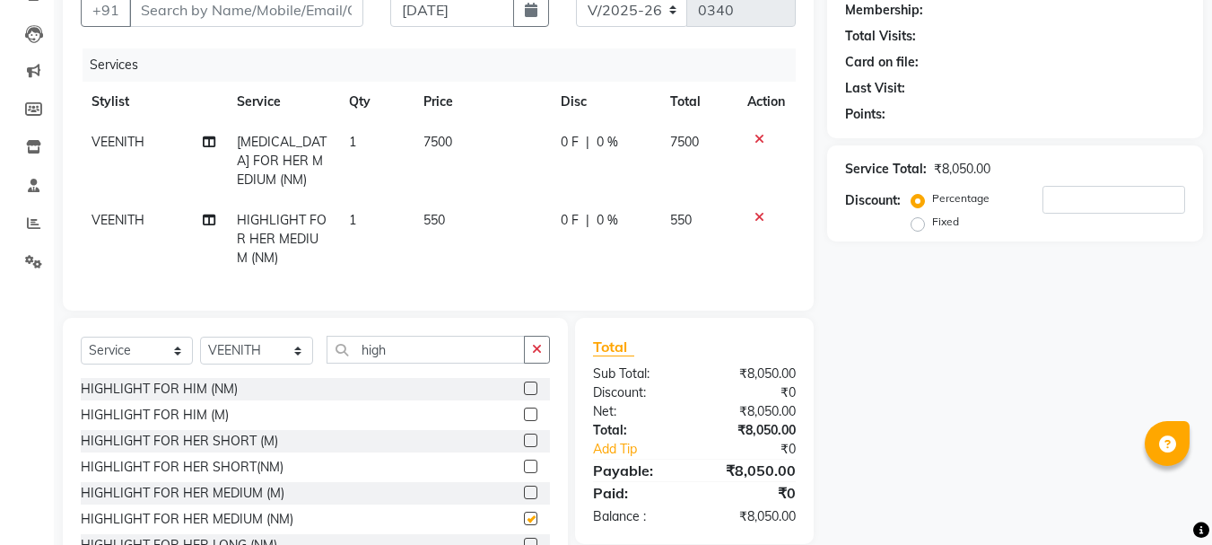
checkbox input "false"
click at [456, 143] on td "7500" at bounding box center [481, 161] width 137 height 78
select select "80341"
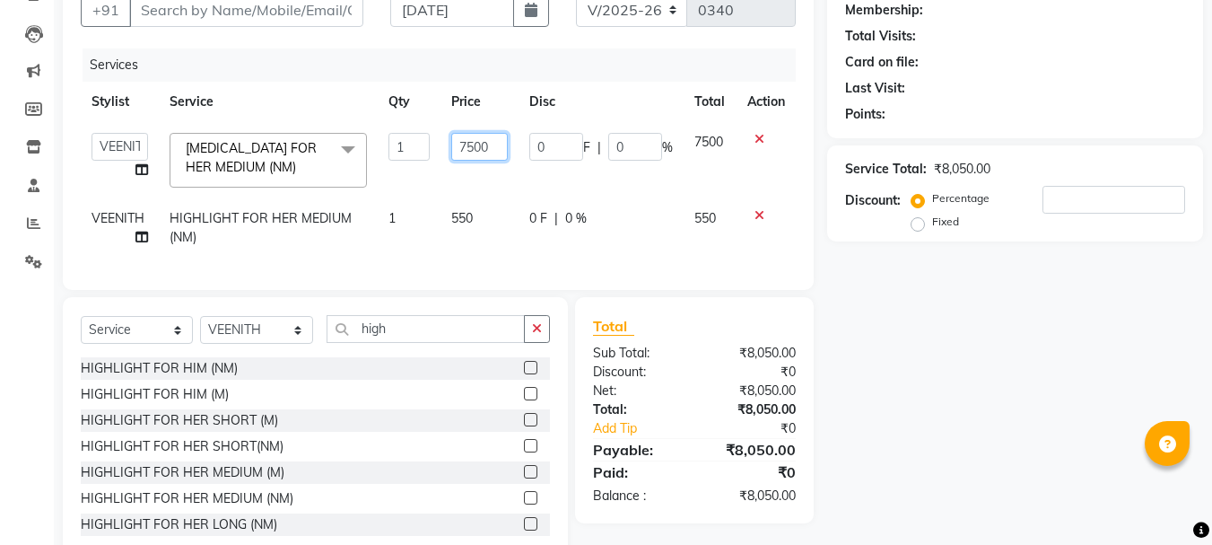
click at [496, 148] on input "7500" at bounding box center [479, 147] width 57 height 28
type input "7000"
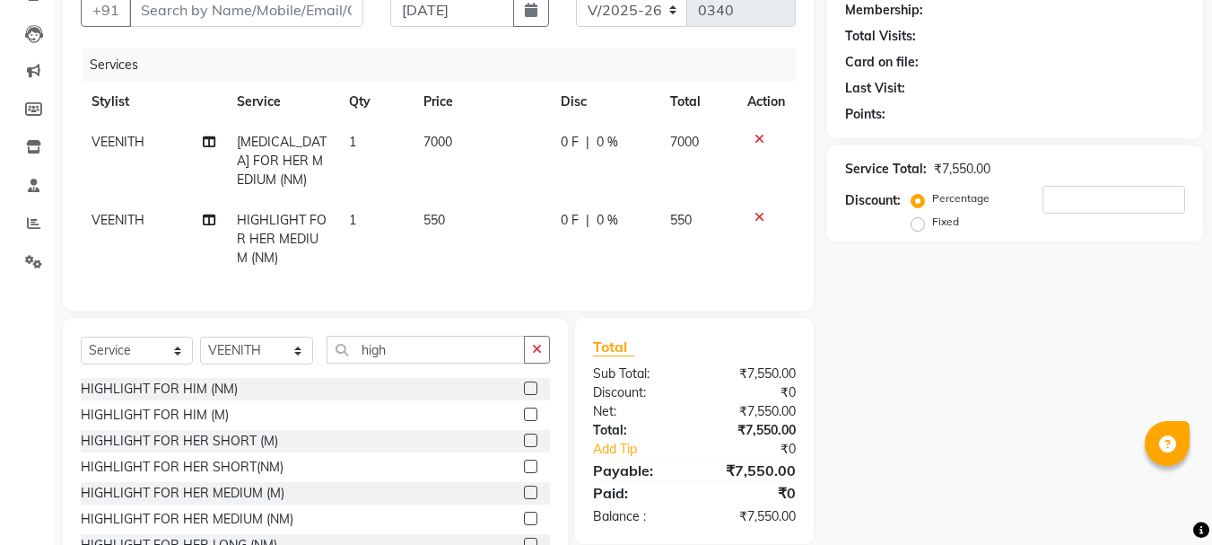
click at [482, 209] on td "550" at bounding box center [481, 239] width 137 height 78
select select "80341"
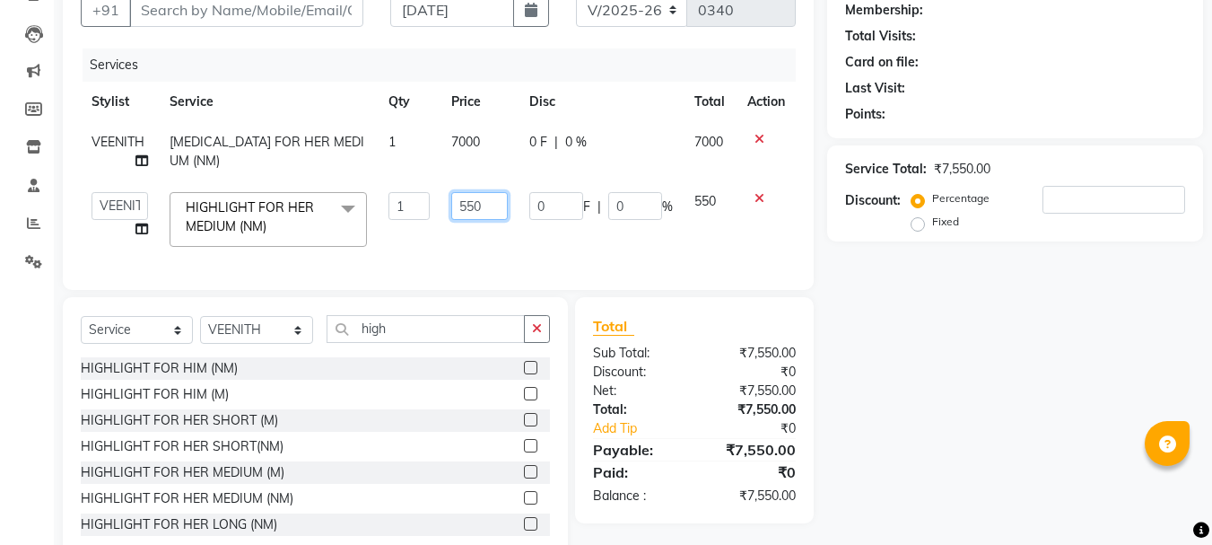
drag, startPoint x: 498, startPoint y: 198, endPoint x: 493, endPoint y: 165, distance: 33.6
click at [493, 166] on tbody "VEENITH [MEDICAL_DATA] FOR HER MEDIUM (NM) 1 7000 0 F | 0 % 7000 [PERSON_NAME] …" at bounding box center [438, 189] width 715 height 135
type input "5"
type input "4000"
click at [569, 239] on td "0 F | 0 %" at bounding box center [601, 219] width 165 height 76
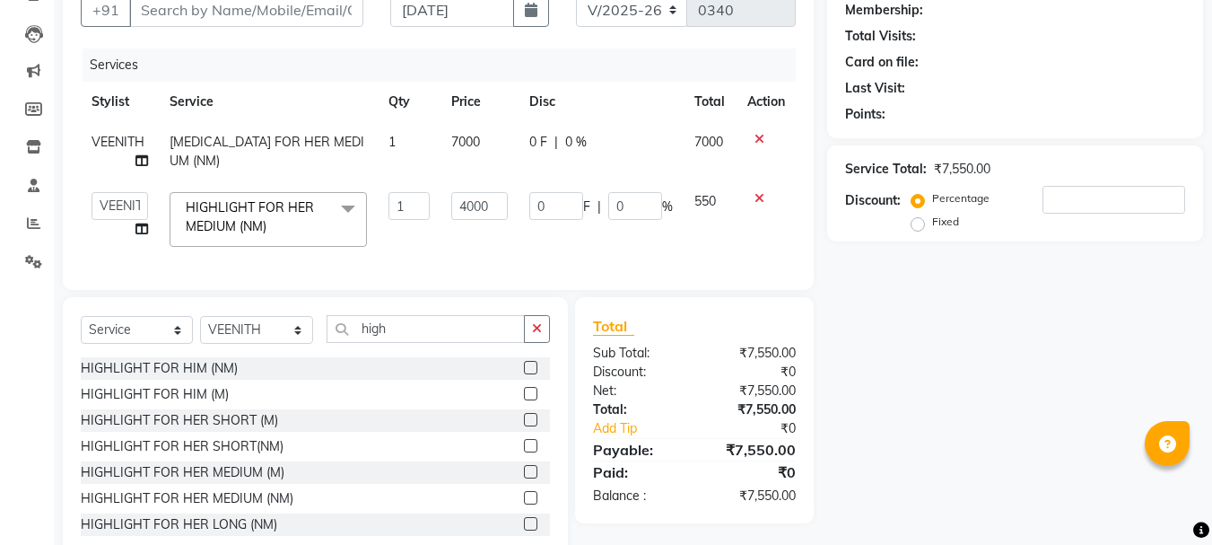
select select "80341"
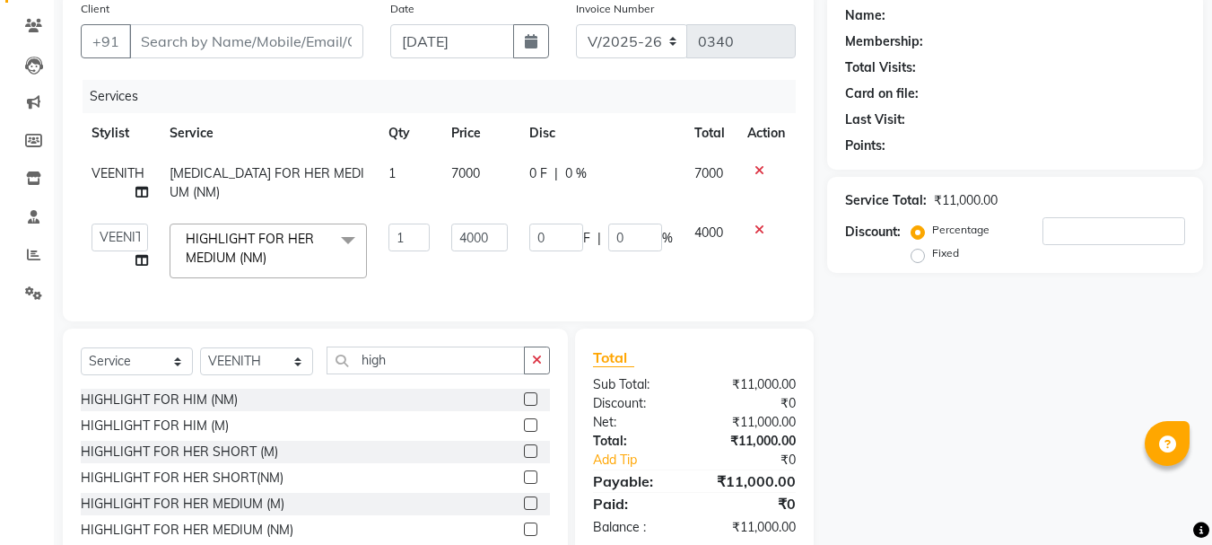
scroll to position [0, 0]
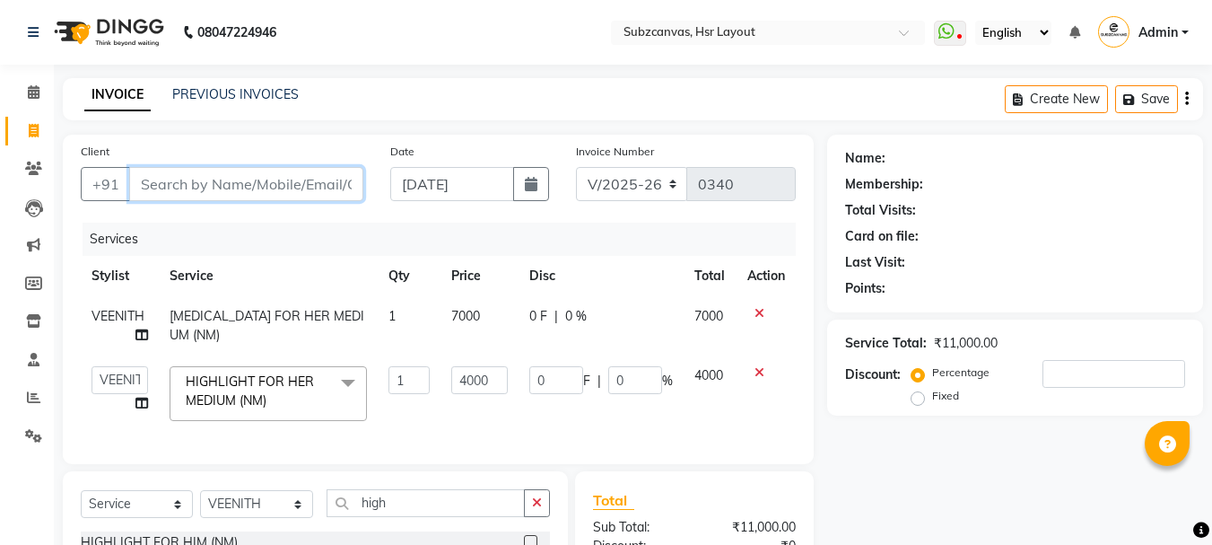
click at [189, 179] on input "Client" at bounding box center [246, 184] width 234 height 34
click at [133, 303] on td "VEENITH" at bounding box center [120, 325] width 78 height 59
select select "80341"
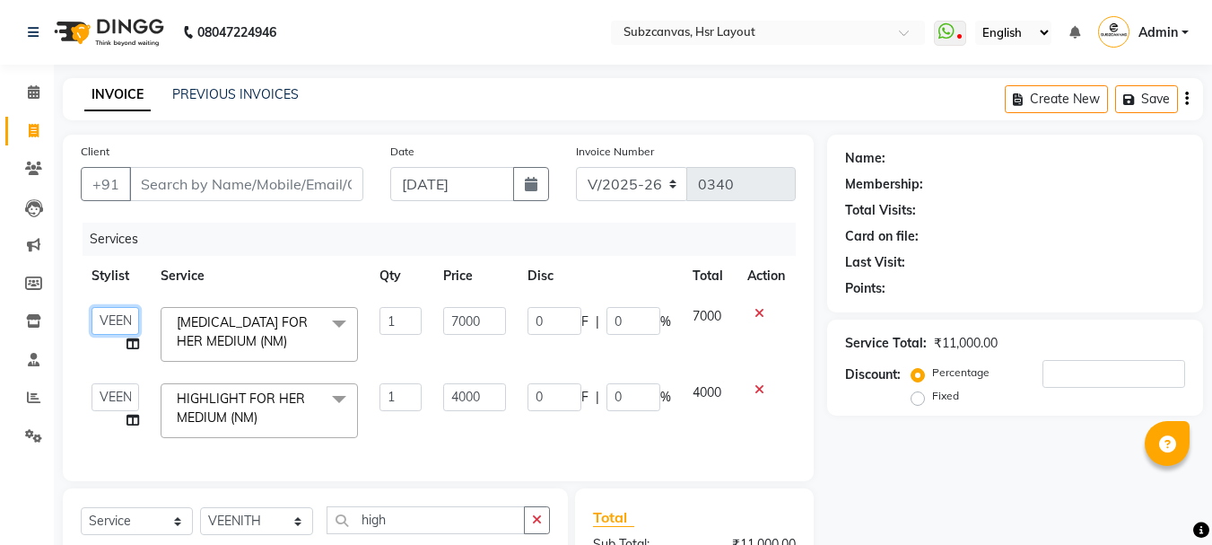
click at [135, 317] on select "[PERSON_NAME] [PERSON_NAME] [PERSON_NAME] [PERSON_NAME] [PERSON_NAME] [PERSON_N…" at bounding box center [116, 321] width 48 height 28
select select "84913"
click at [119, 328] on select "[PERSON_NAME] [PERSON_NAME] [PERSON_NAME] [PERSON_NAME] [PERSON_NAME] [PERSON_N…" at bounding box center [116, 321] width 48 height 28
select select "80341"
click at [113, 397] on select "[PERSON_NAME] [PERSON_NAME] [PERSON_NAME] [PERSON_NAME] [PERSON_NAME] [PERSON_N…" at bounding box center [116, 397] width 48 height 28
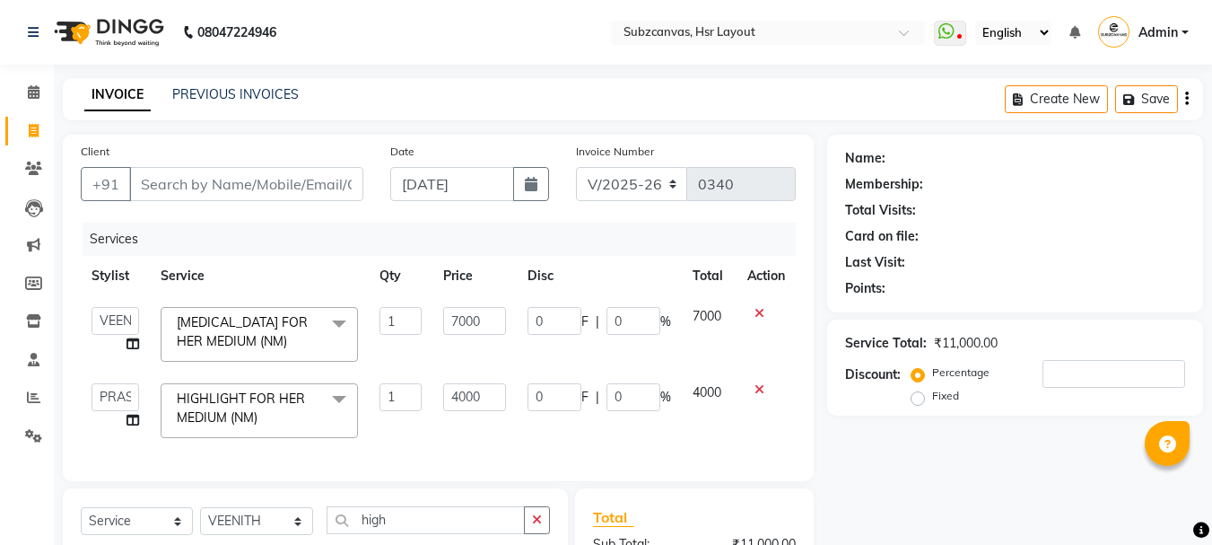
select select "84913"
click at [172, 175] on input "Client" at bounding box center [246, 184] width 234 height 34
type input "9"
type input "0"
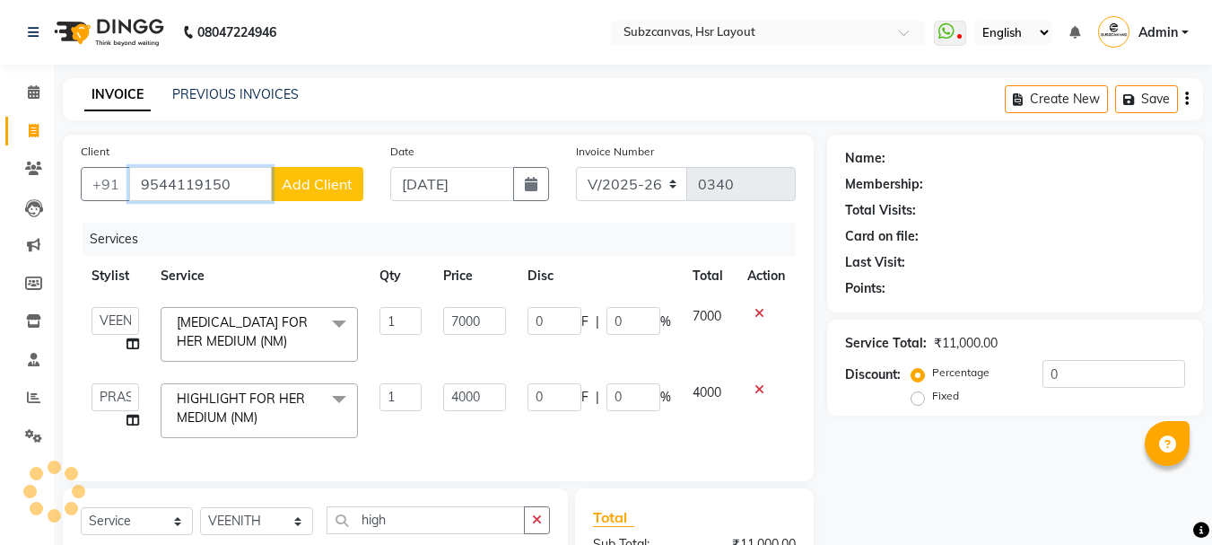
type input "9544119150"
click at [300, 180] on span "Add Client" at bounding box center [317, 184] width 71 height 18
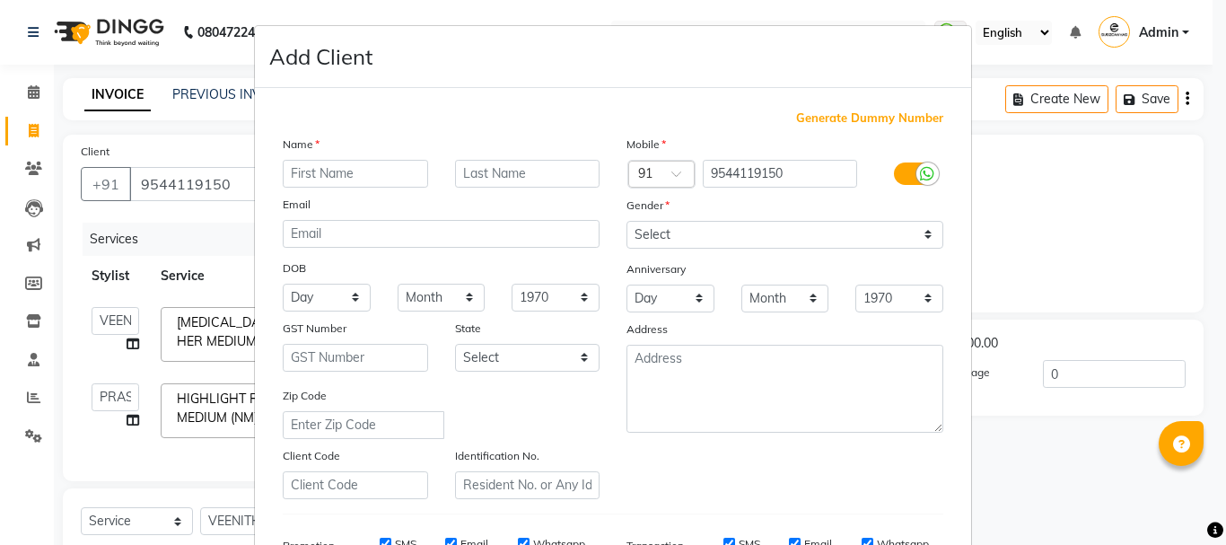
click at [342, 176] on input "text" at bounding box center [355, 174] width 145 height 28
type input "[PERSON_NAME]"
click at [917, 238] on select "Select [DEMOGRAPHIC_DATA] [DEMOGRAPHIC_DATA] Other Prefer Not To Say" at bounding box center [784, 235] width 317 height 28
select select "[DEMOGRAPHIC_DATA]"
click at [626, 221] on select "Select [DEMOGRAPHIC_DATA] [DEMOGRAPHIC_DATA] Other Prefer Not To Say" at bounding box center [784, 235] width 317 height 28
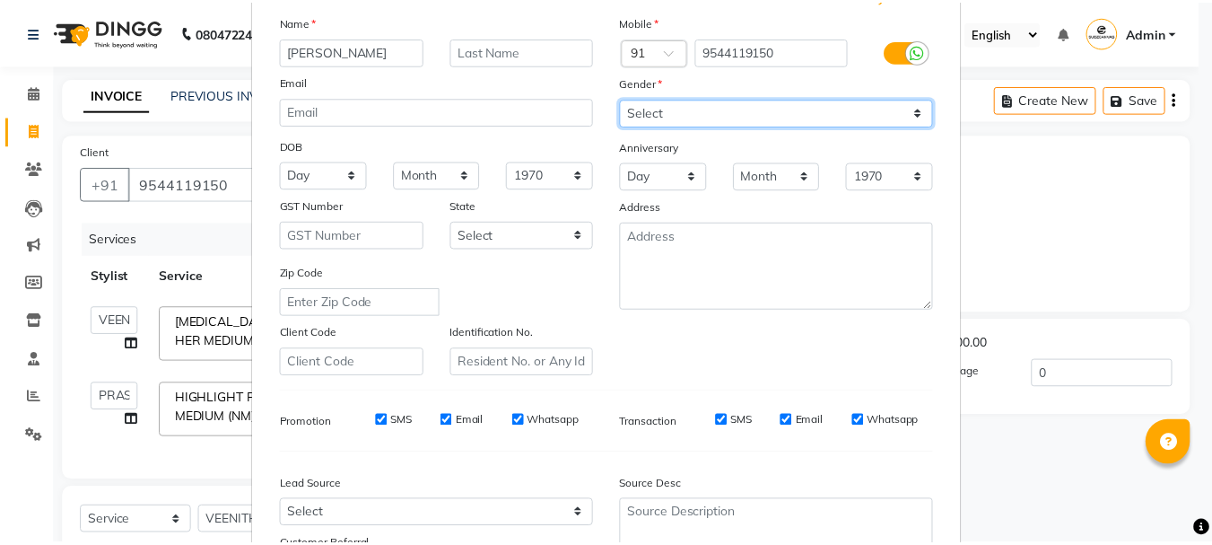
scroll to position [283, 0]
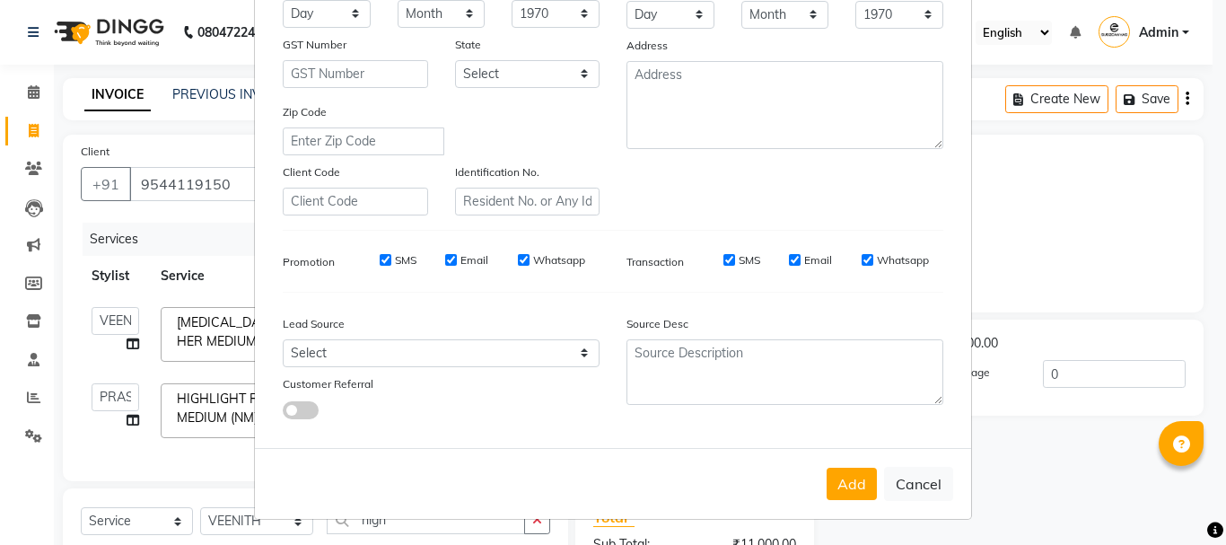
click at [844, 501] on div "Add Cancel" at bounding box center [613, 483] width 716 height 71
click at [843, 479] on button "Add" at bounding box center [851, 483] width 50 height 32
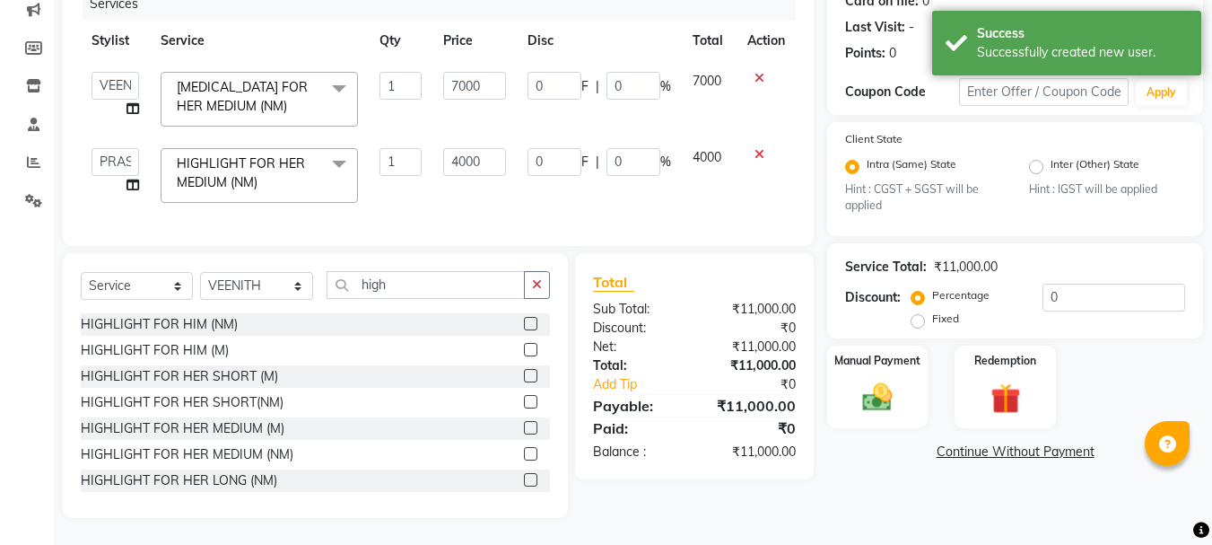
scroll to position [249, 0]
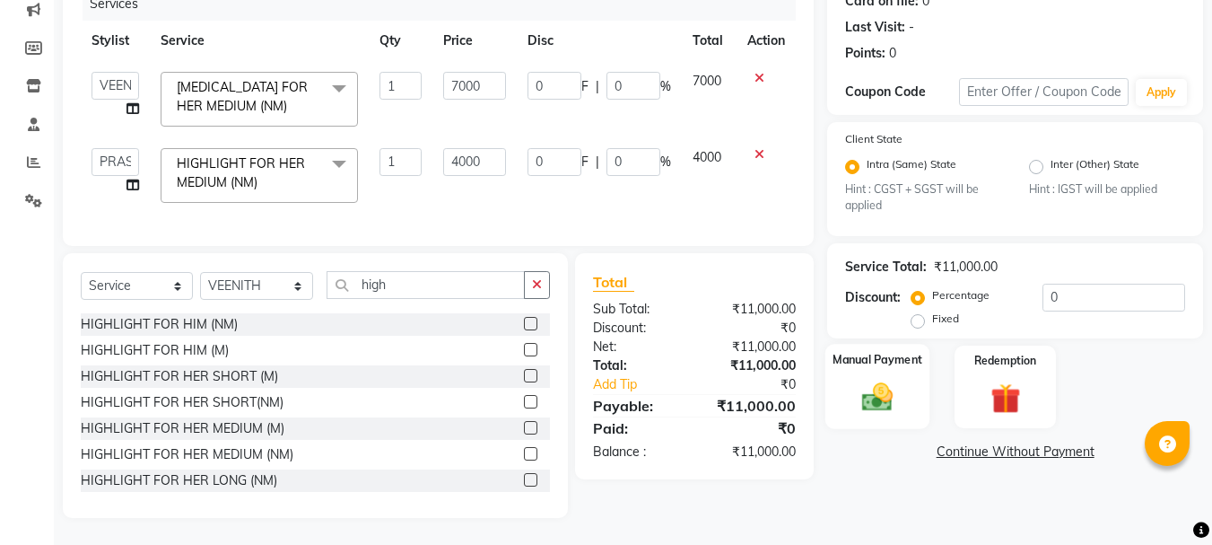
click at [868, 388] on img at bounding box center [877, 397] width 50 height 36
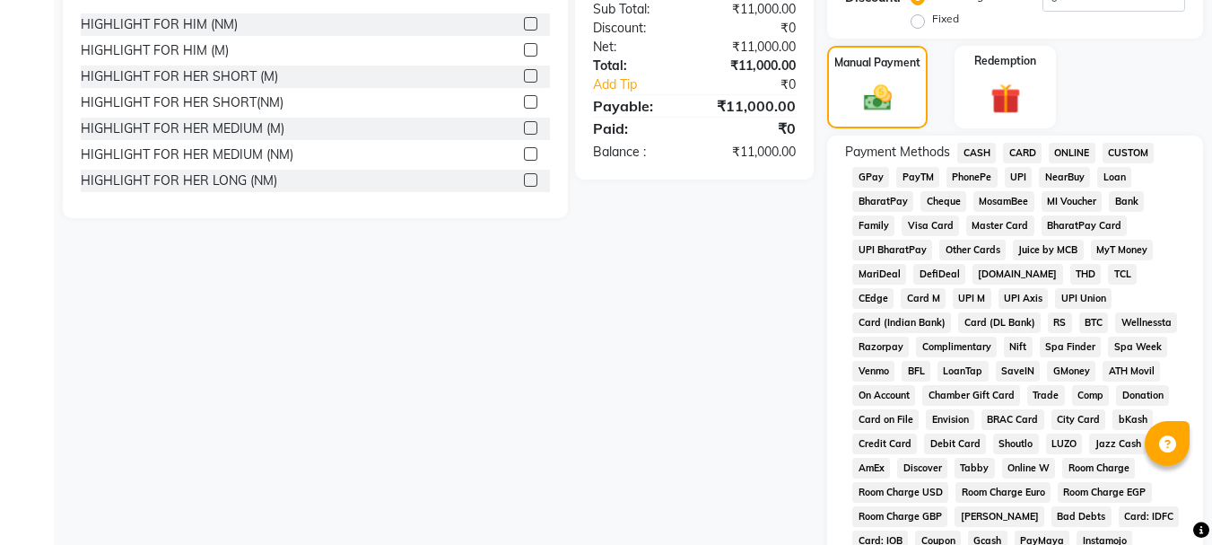
scroll to position [494, 0]
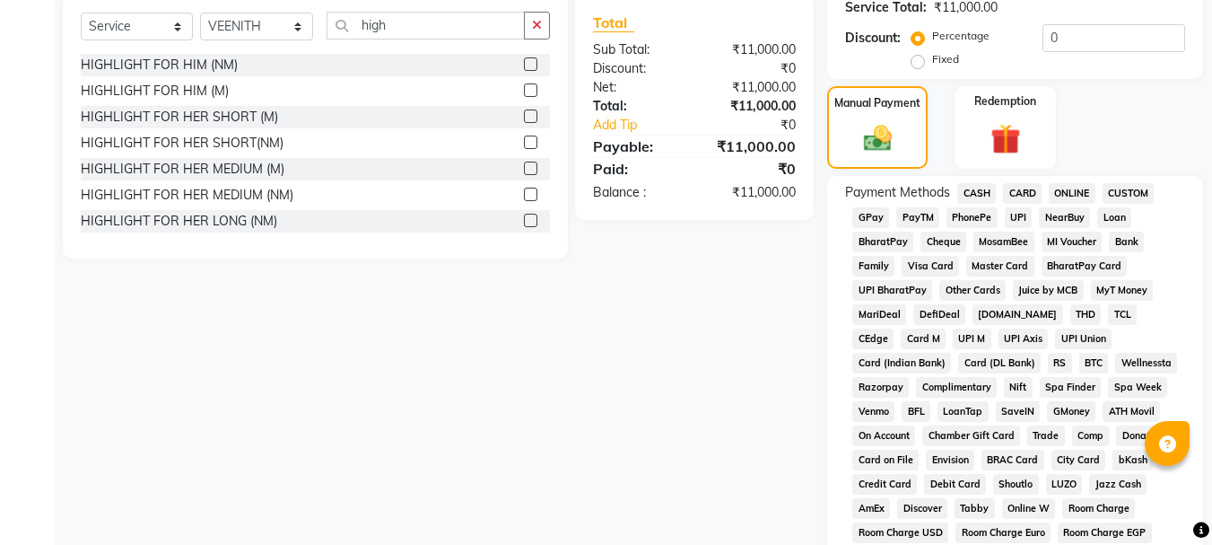
click at [1072, 190] on span "ONLINE" at bounding box center [1072, 193] width 47 height 21
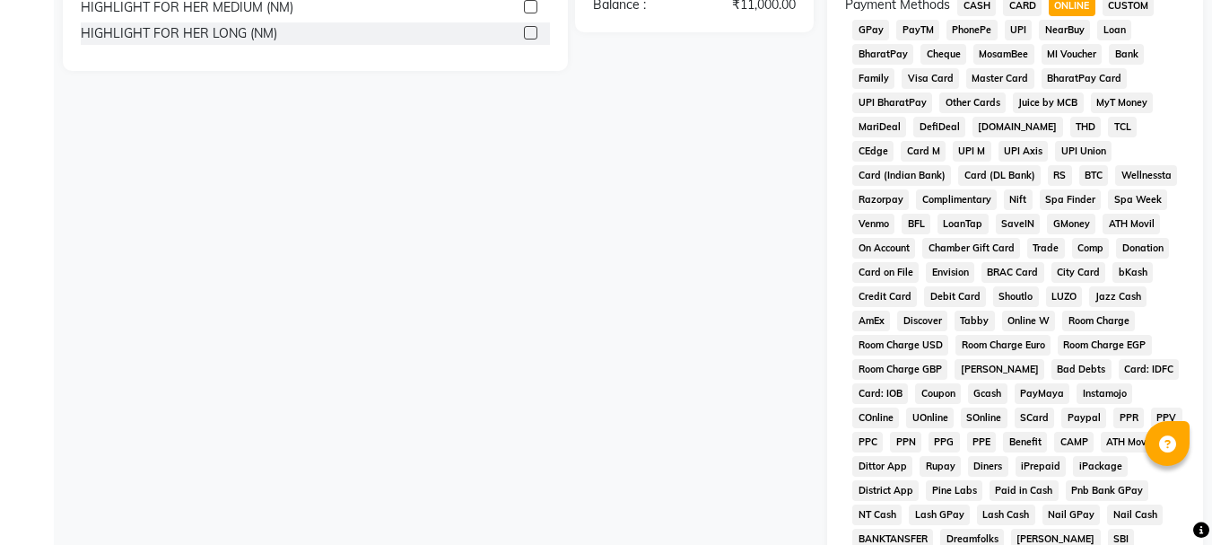
scroll to position [948, 0]
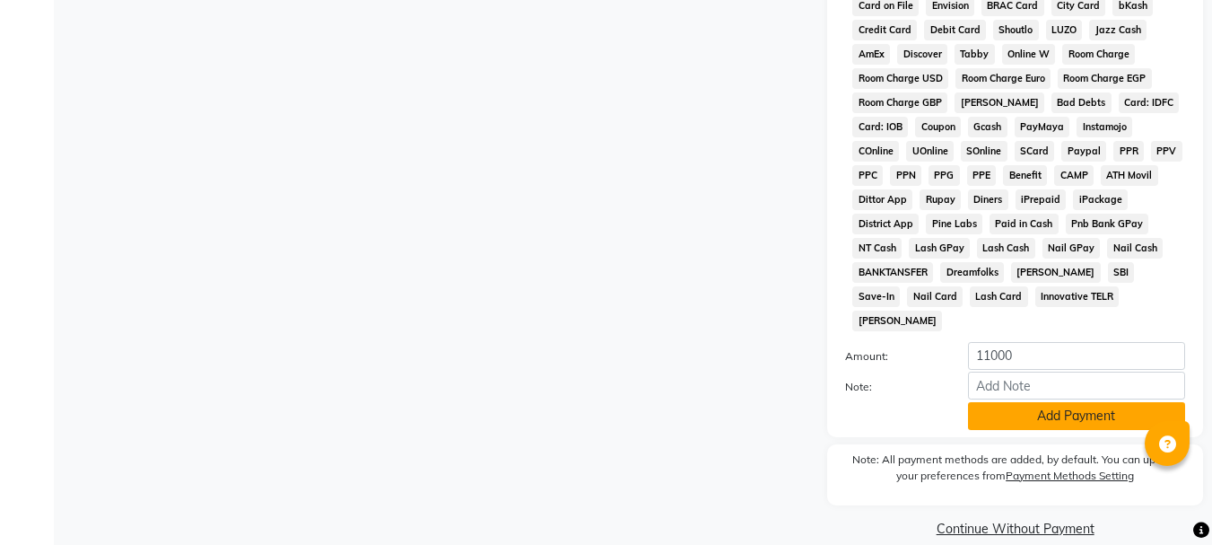
click at [1070, 402] on button "Add Payment" at bounding box center [1076, 416] width 217 height 28
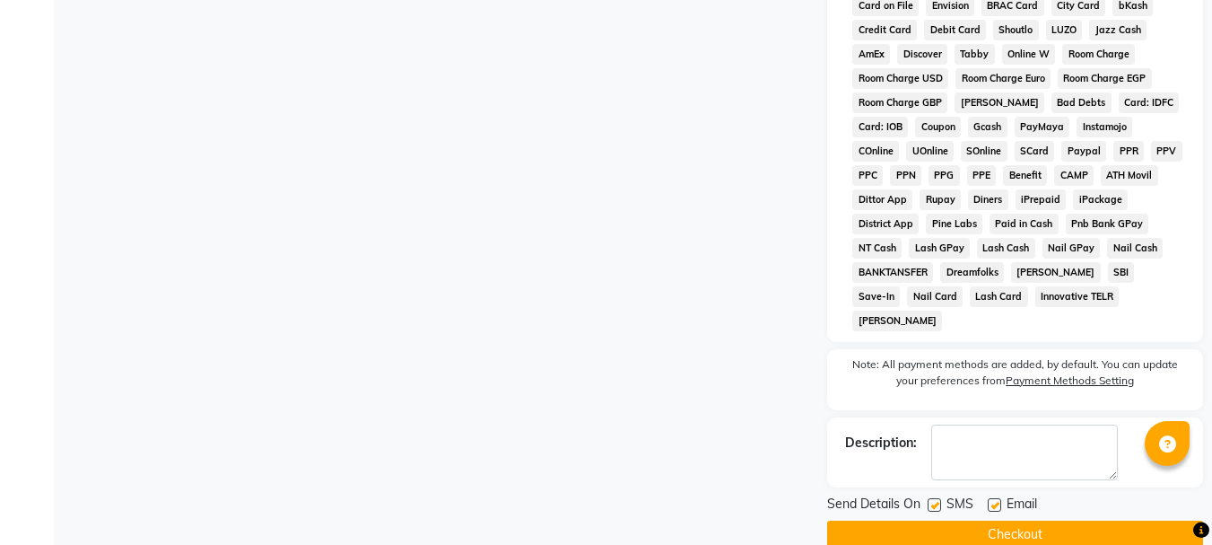
click at [1008, 520] on button "Checkout" at bounding box center [1015, 534] width 376 height 28
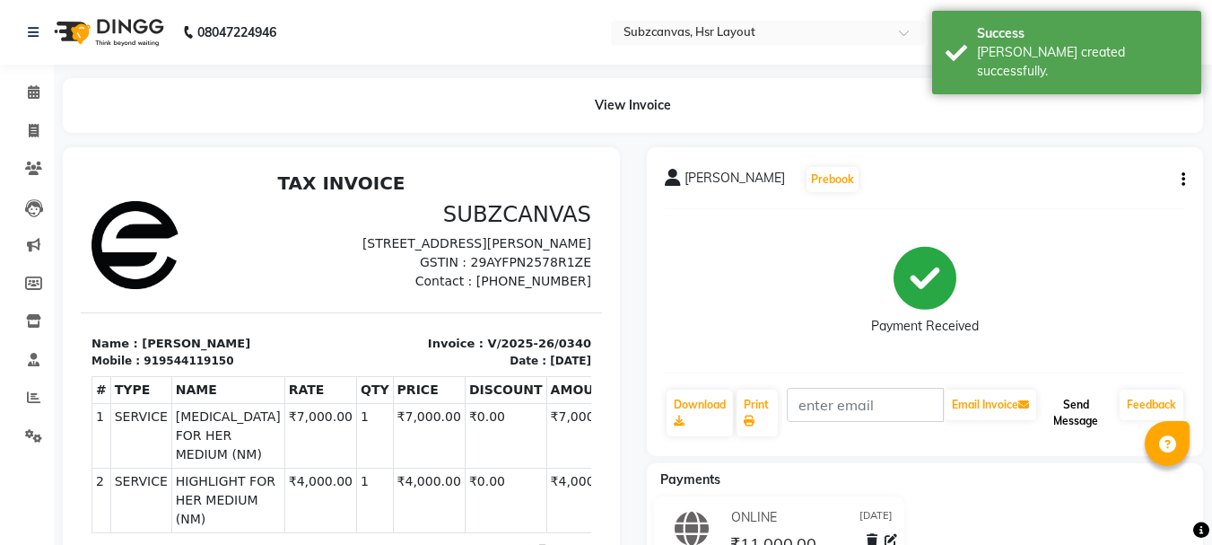
click at [1066, 407] on button "Send Message" at bounding box center [1076, 412] width 73 height 47
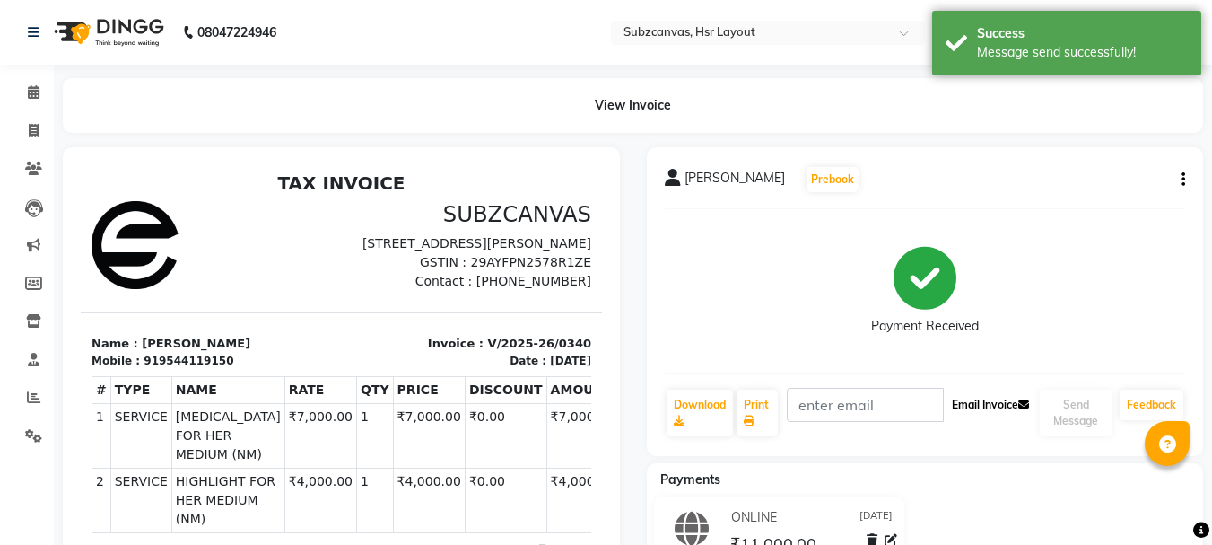
click at [978, 396] on button "Email Invoice" at bounding box center [991, 404] width 92 height 31
click at [999, 318] on div "Payment Received" at bounding box center [925, 290] width 521 height 135
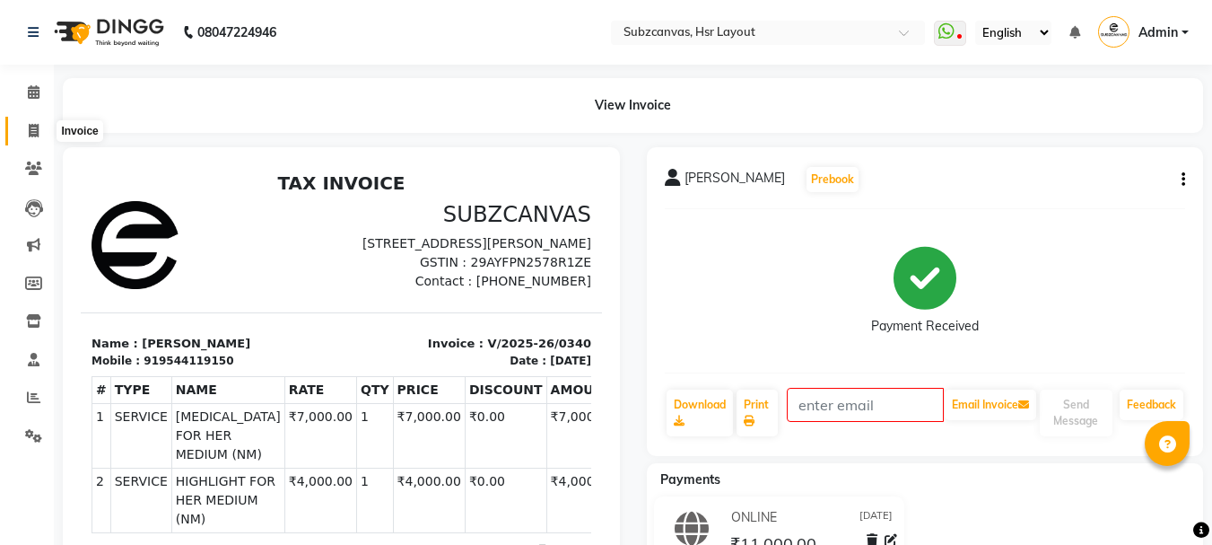
click at [35, 138] on span at bounding box center [33, 131] width 31 height 21
select select "service"
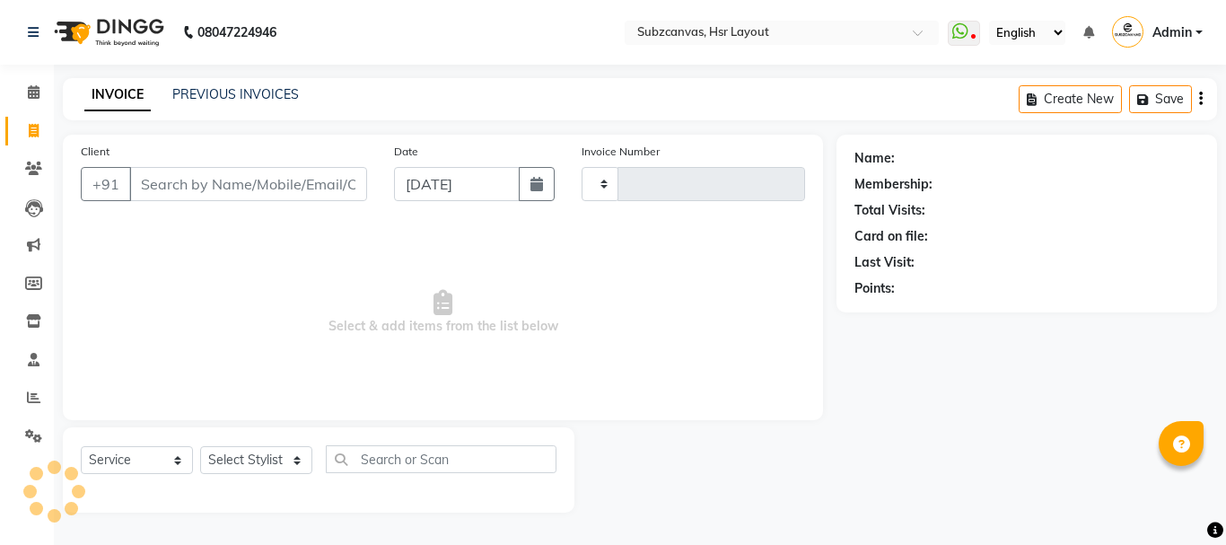
type input "0341"
select select "4894"
